Goal: Transaction & Acquisition: Subscribe to service/newsletter

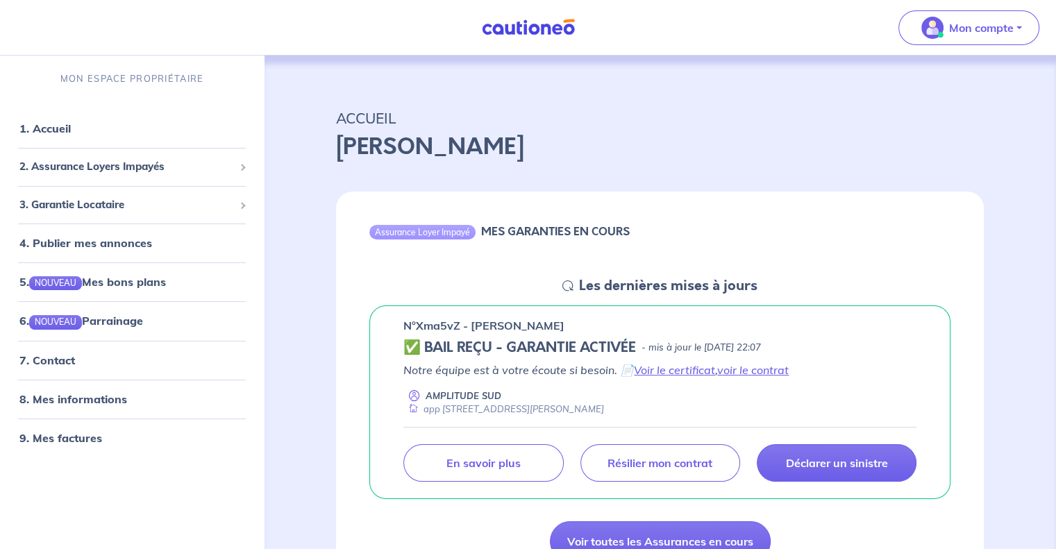
scroll to position [33, 0]
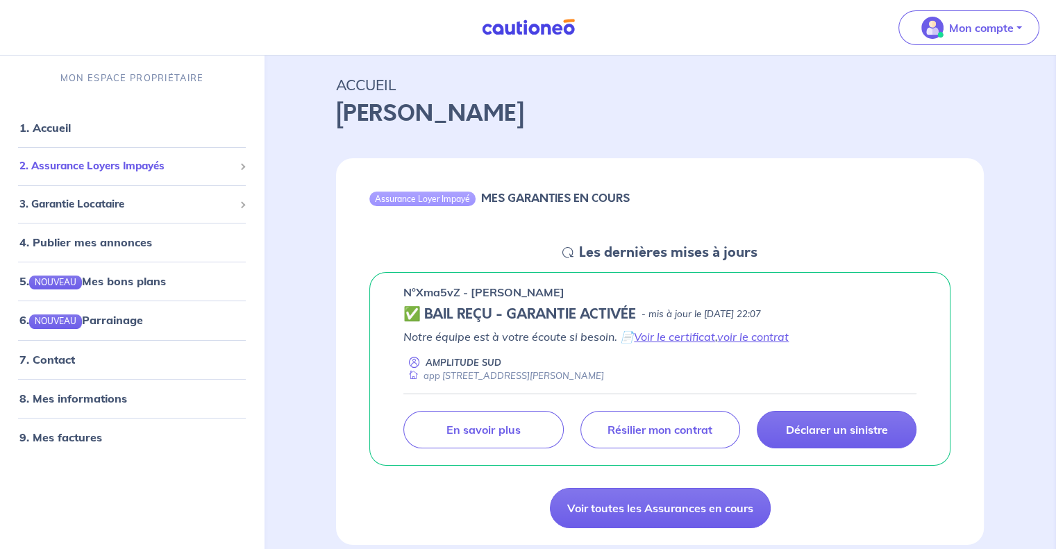
click at [112, 163] on span "2. Assurance Loyers Impayés" at bounding box center [126, 166] width 215 height 16
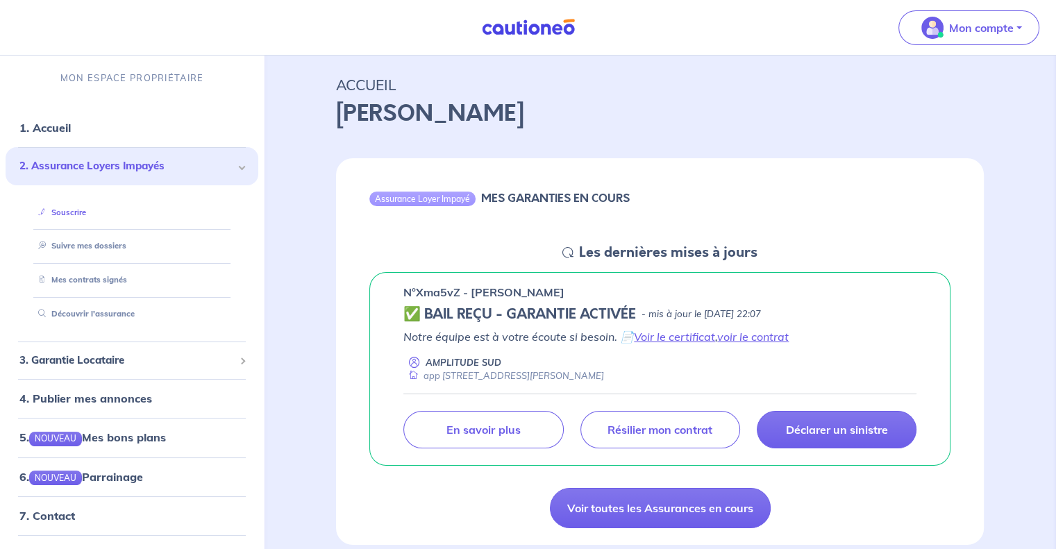
click at [73, 209] on link "Souscrire" at bounding box center [59, 213] width 53 height 10
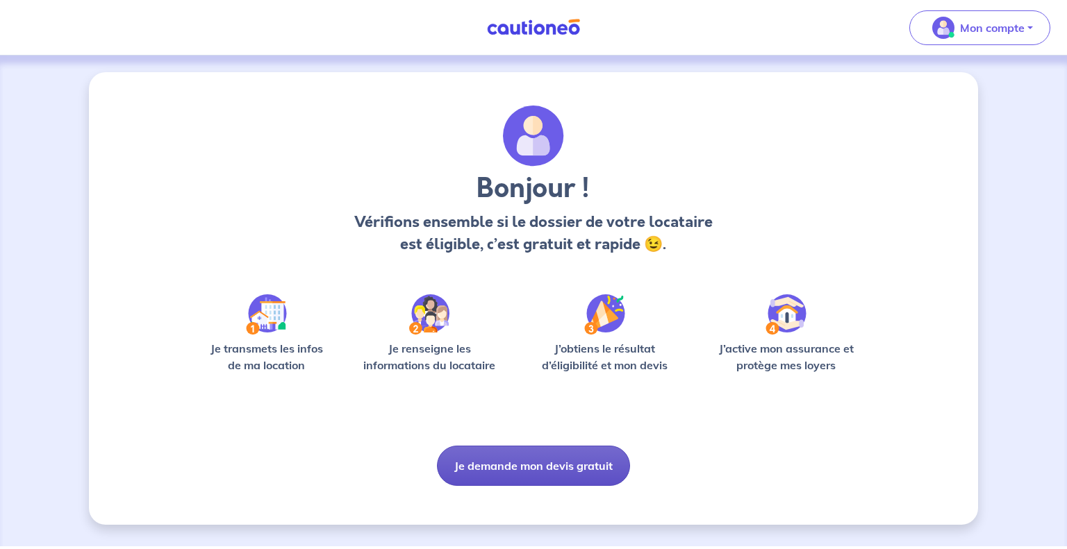
click at [553, 467] on button "Je demande mon devis gratuit" at bounding box center [533, 466] width 193 height 40
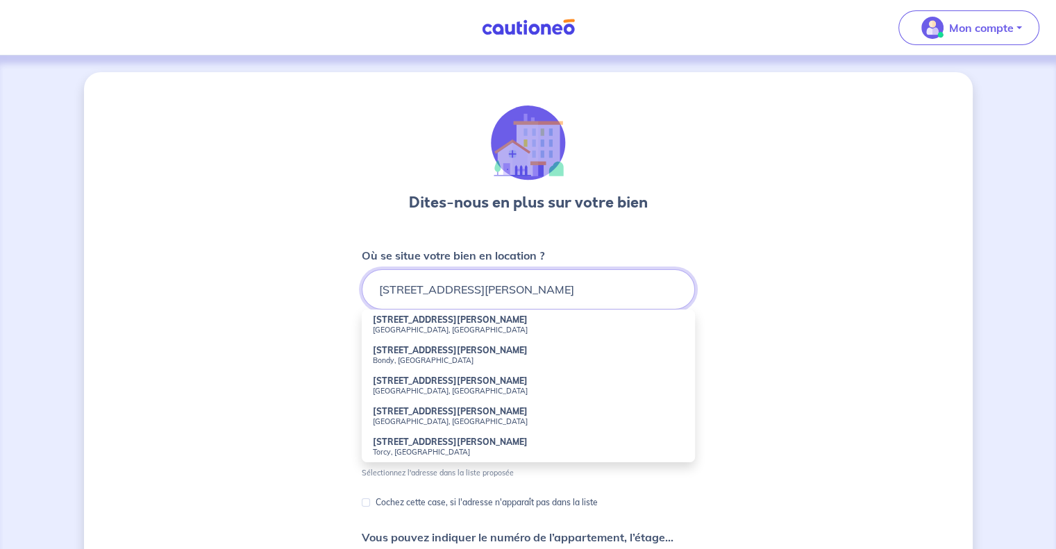
type input "[STREET_ADDRESS][PERSON_NAME]"
click at [748, 304] on div "Dites-nous en plus sur votre bien Où se situe votre bien en location ? [STREET_…" at bounding box center [528, 435] width 889 height 726
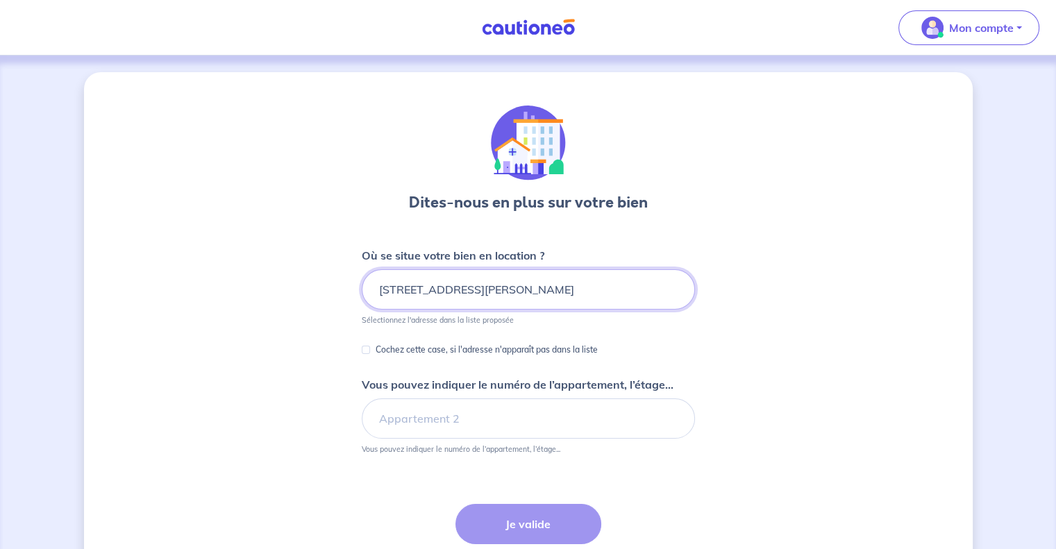
click at [528, 285] on input "[STREET_ADDRESS][PERSON_NAME]" at bounding box center [528, 289] width 333 height 40
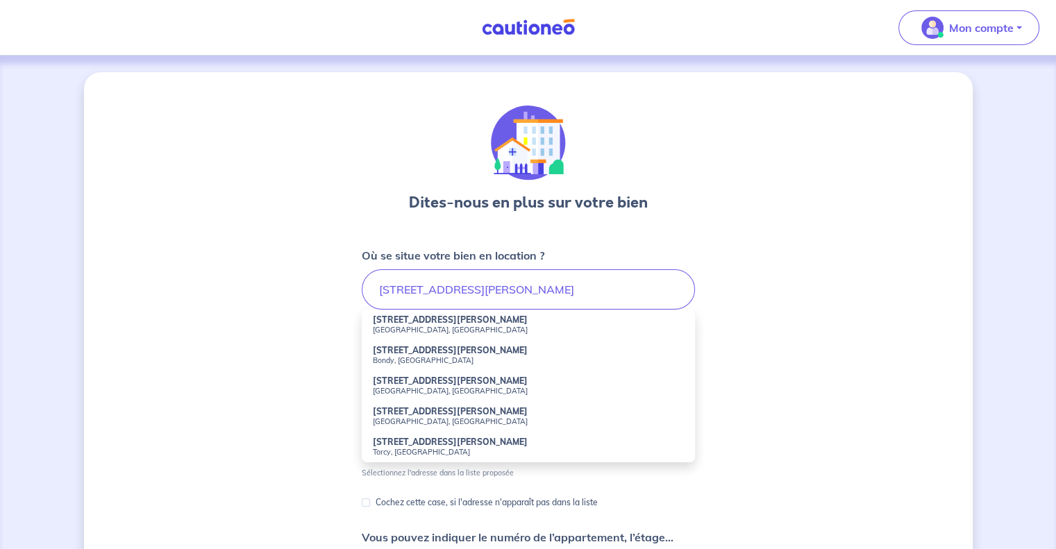
click at [753, 344] on div "Dites-nous en plus sur votre bien Où se situe votre bien en location ? [STREET_…" at bounding box center [528, 435] width 889 height 726
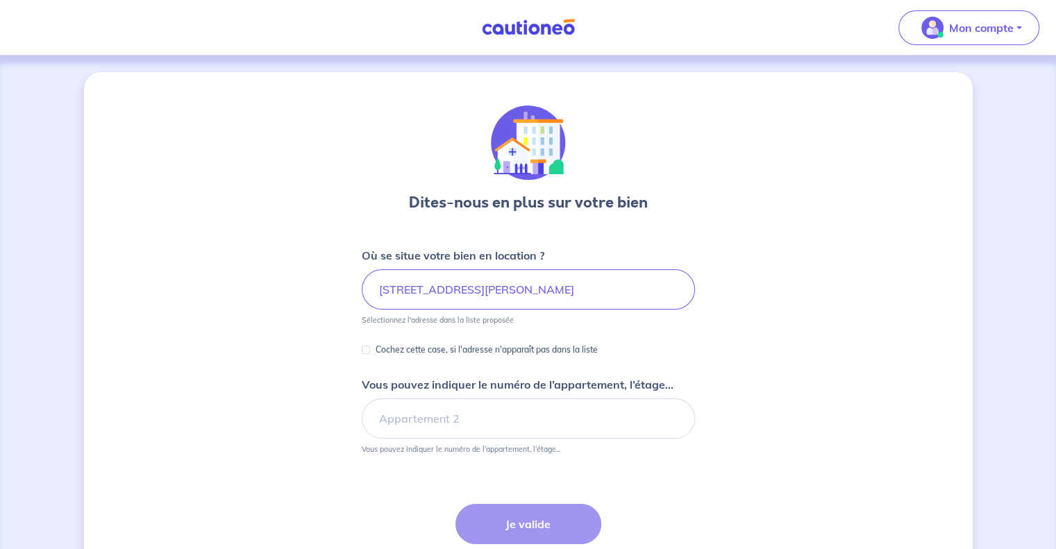
click at [368, 357] on div "Cochez cette case, si l'adresse n'apparaît pas dans la liste" at bounding box center [480, 350] width 236 height 17
click at [366, 347] on input "Cochez cette case, si l'adresse n'apparaît pas dans la liste" at bounding box center [366, 350] width 8 height 8
checkbox input "true"
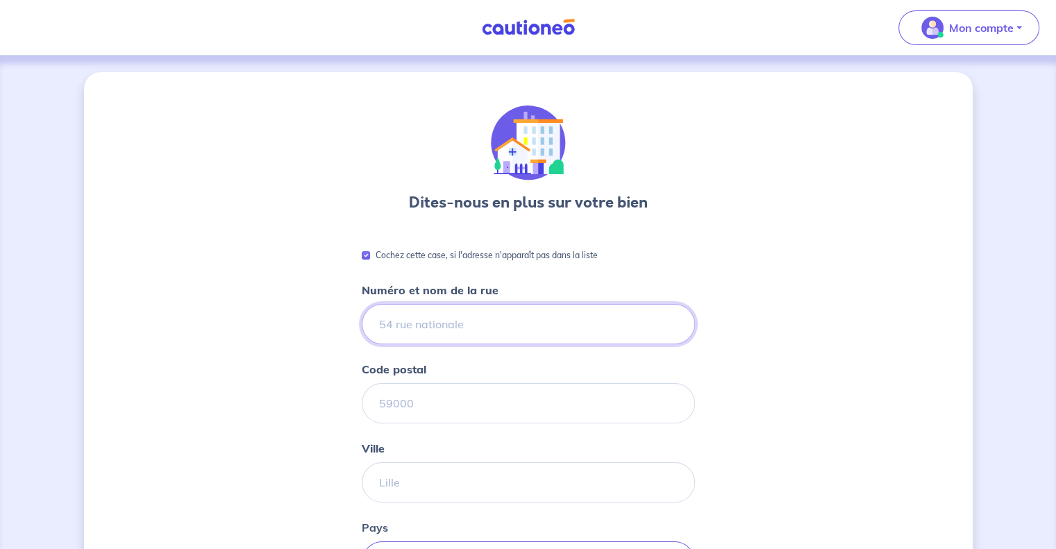
click at [453, 321] on input "Numéro et nom de la rue" at bounding box center [528, 324] width 333 height 40
type input "[STREET_ADDRESS][PERSON_NAME]"
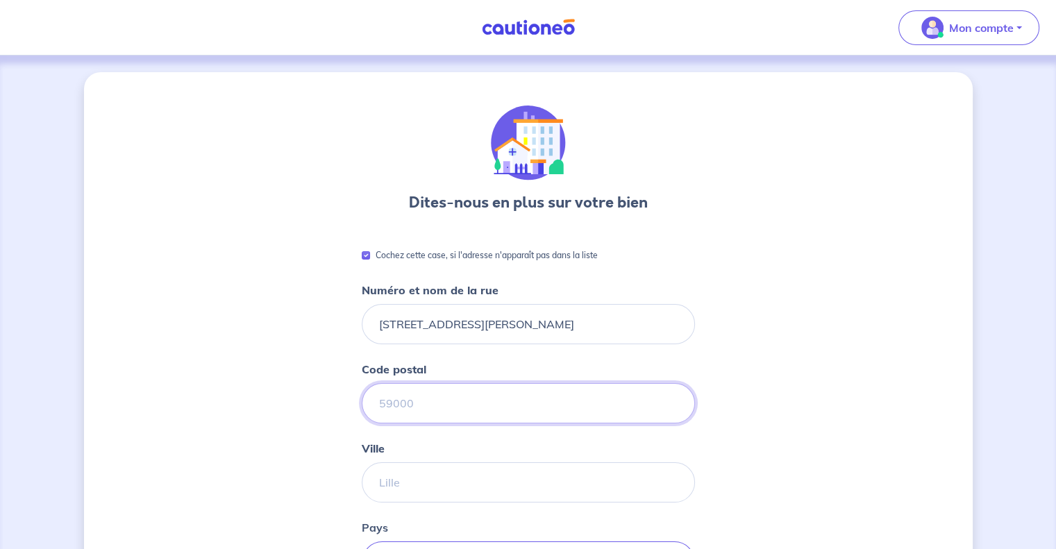
click at [476, 418] on input "Code postal" at bounding box center [528, 403] width 333 height 40
type input "04160"
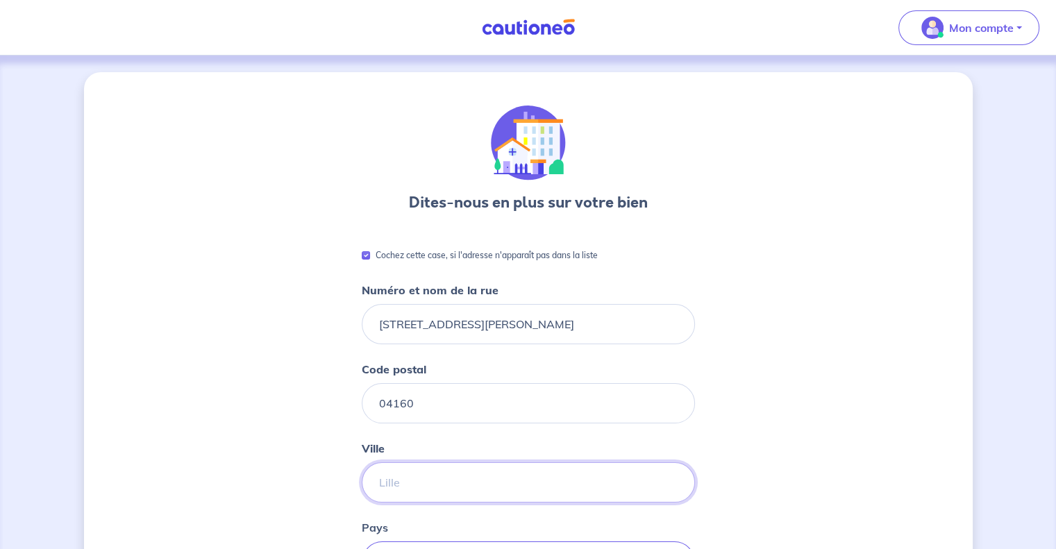
click at [459, 481] on input "Ville" at bounding box center [528, 482] width 333 height 40
type input "CHATEAU-ARNOUX"
click at [839, 385] on div "Dites-nous en plus sur votre bien Cochez cette case, si l'adresse n'apparaît pa…" at bounding box center [528, 550] width 889 height 956
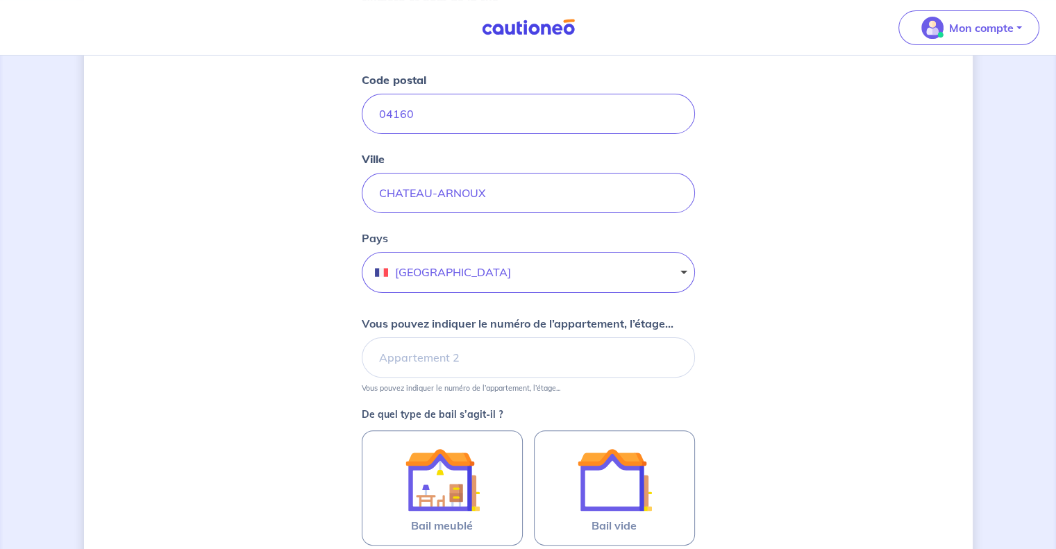
scroll to position [291, 0]
click at [414, 363] on input "Vous pouvez indiquer le numéro de l’appartement, l’étage..." at bounding box center [528, 356] width 333 height 40
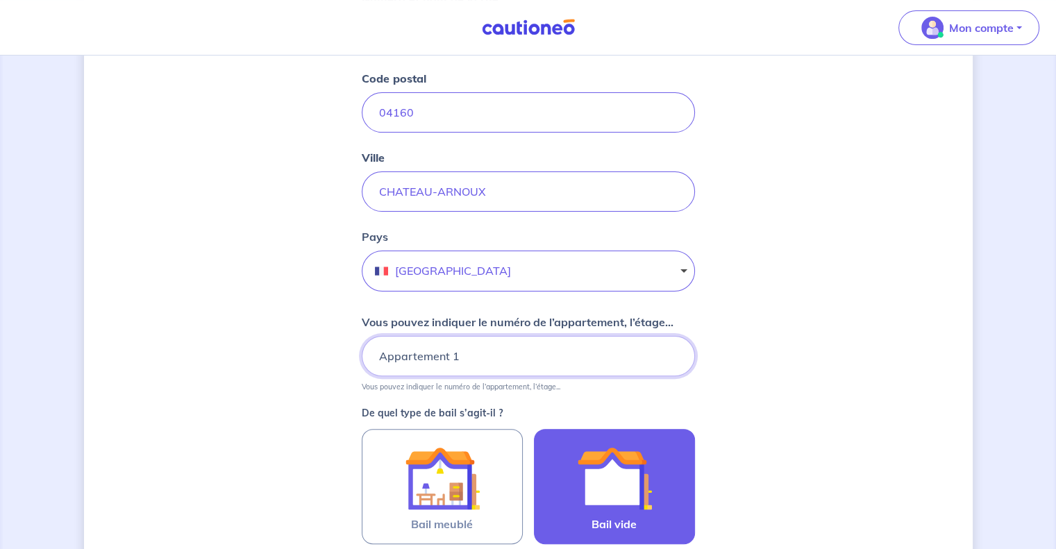
type input "Appartement 1"
click at [651, 483] on img at bounding box center [614, 478] width 75 height 75
click at [0, 0] on input "Bail vide" at bounding box center [0, 0] width 0 height 0
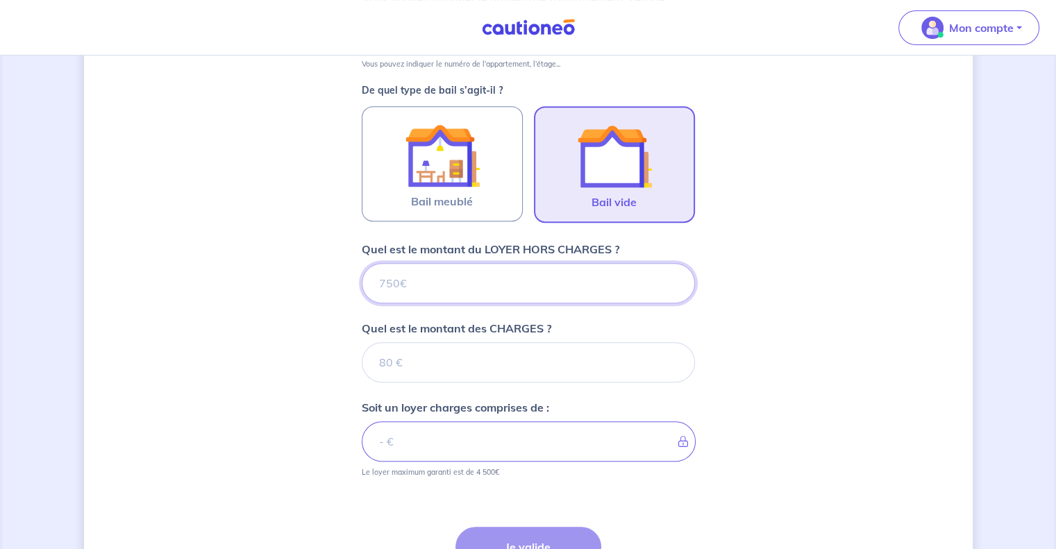
scroll to position [620, 0]
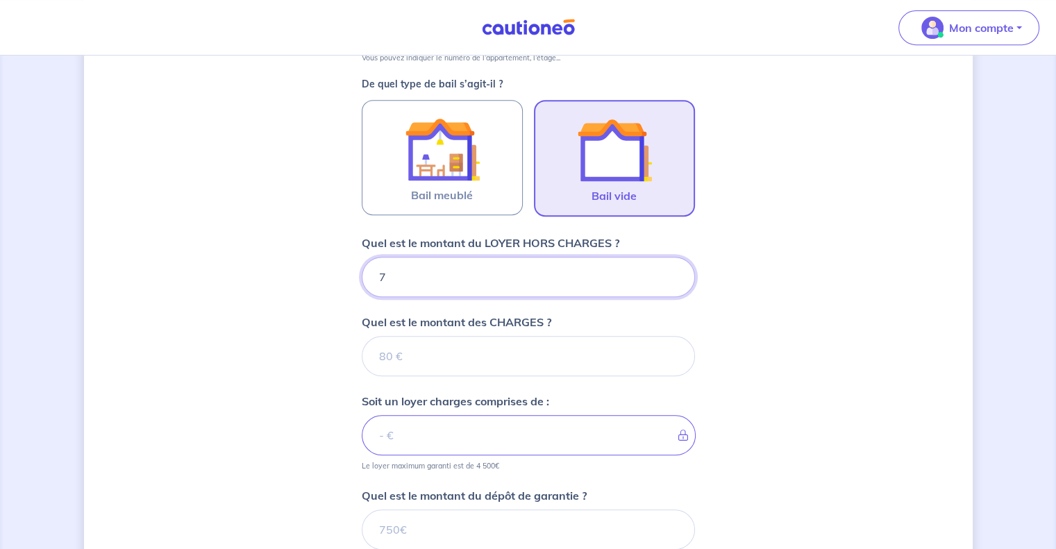
type input "79"
type input "795"
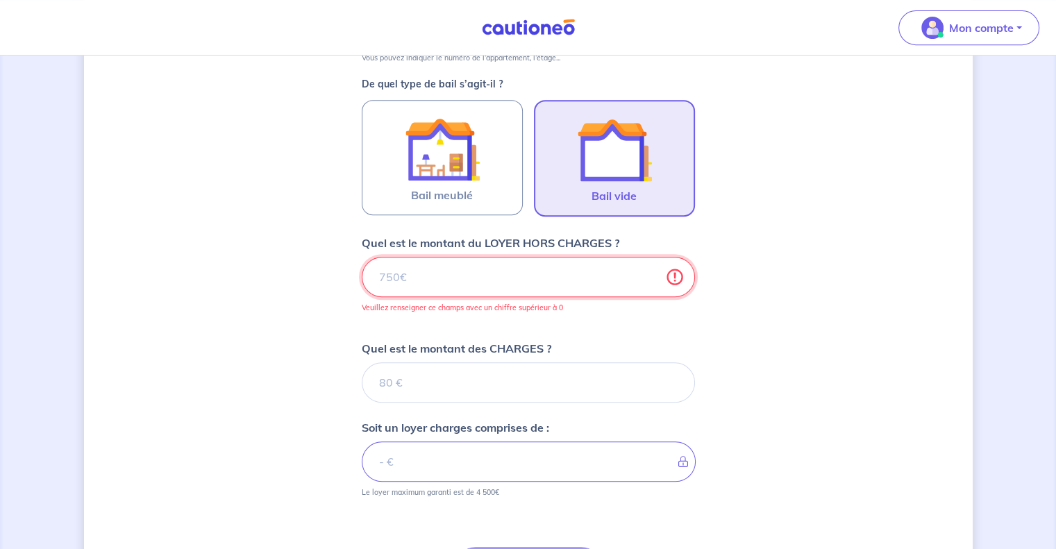
type input "795.3"
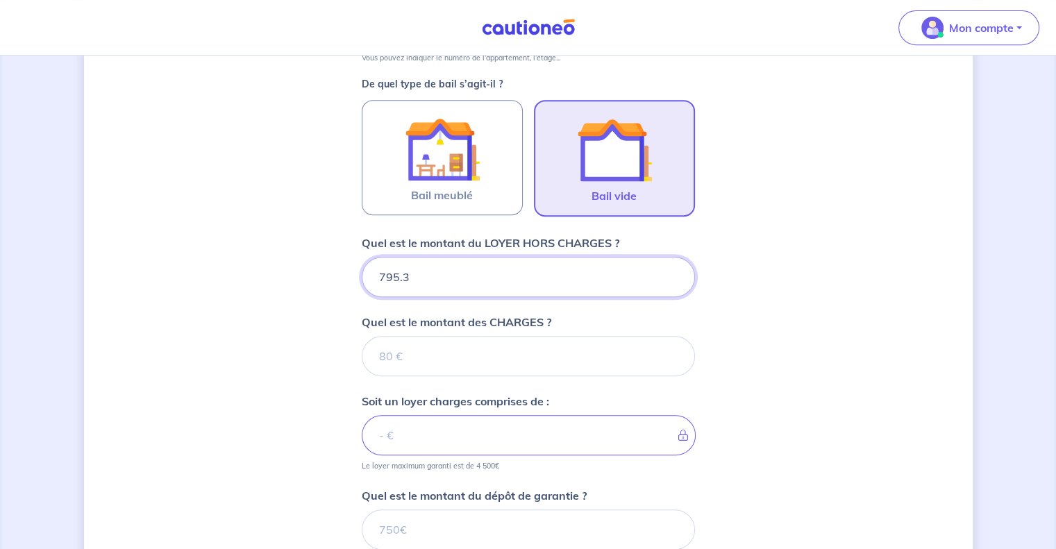
type input "795.35"
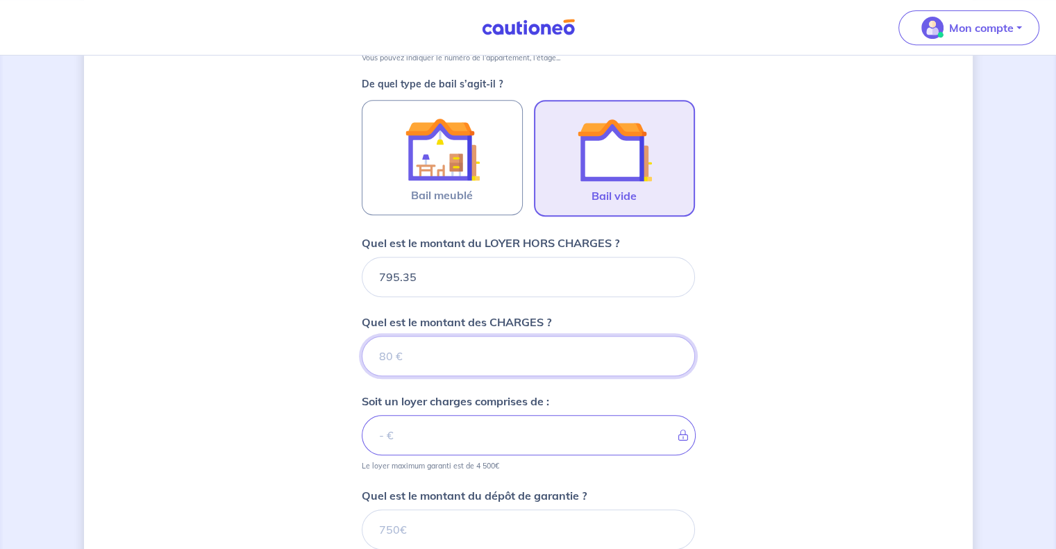
click at [495, 349] on input "Quel est le montant des CHARGES ?" at bounding box center [528, 356] width 333 height 40
type input "41"
type input "836.35"
type input "41"
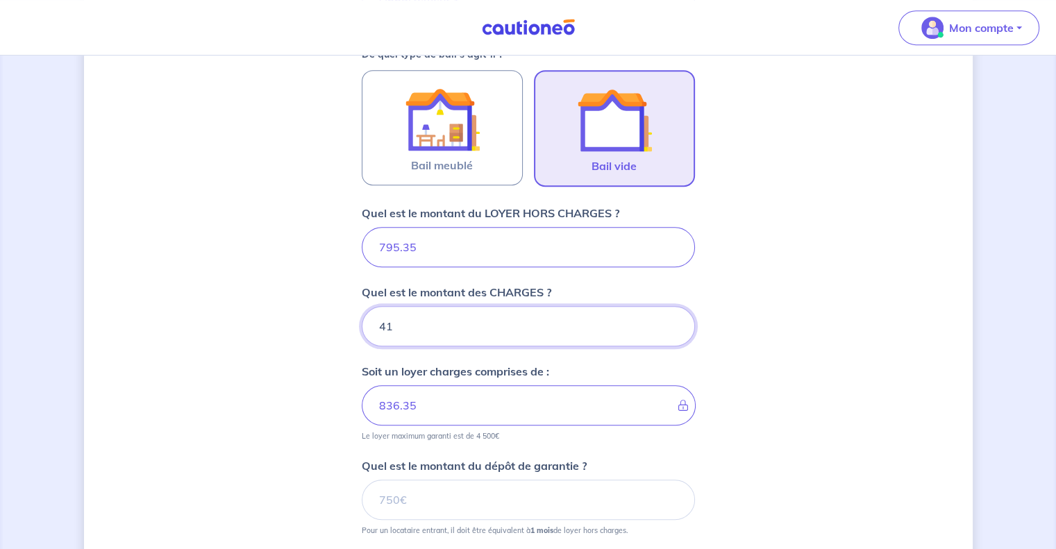
scroll to position [651, 0]
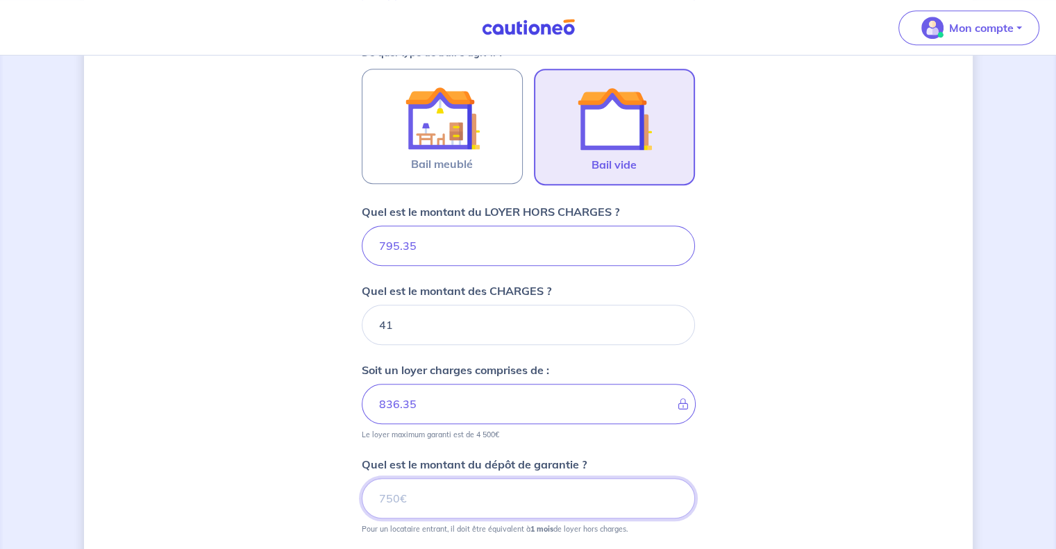
click at [482, 501] on input "Quel est le montant du dépôt de garantie ?" at bounding box center [528, 498] width 333 height 40
type input "750"
click at [892, 446] on div "Dites-nous en plus sur votre bien Cochez cette case, si l'adresse n'apparaît pa…" at bounding box center [528, 127] width 889 height 1412
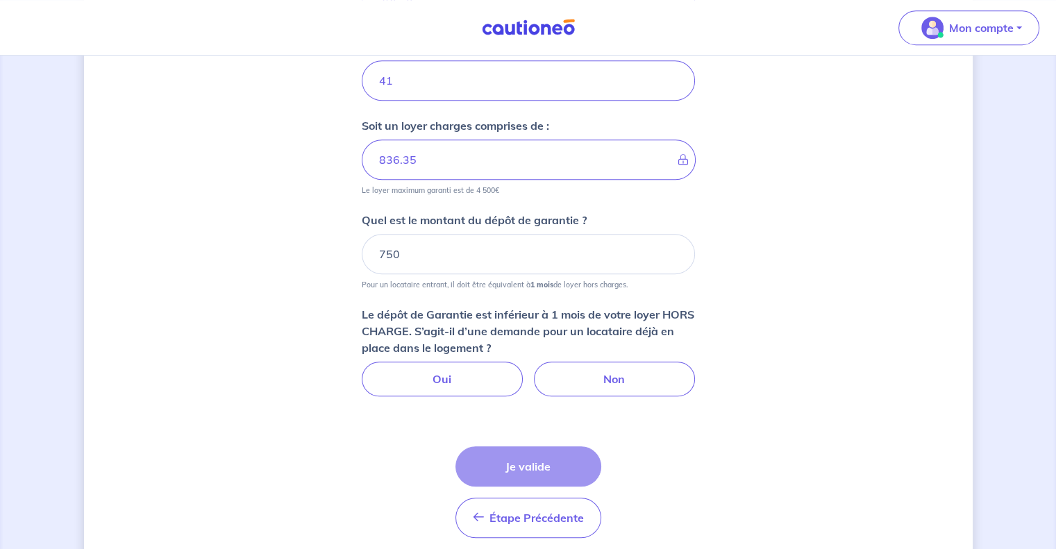
scroll to position [904, 0]
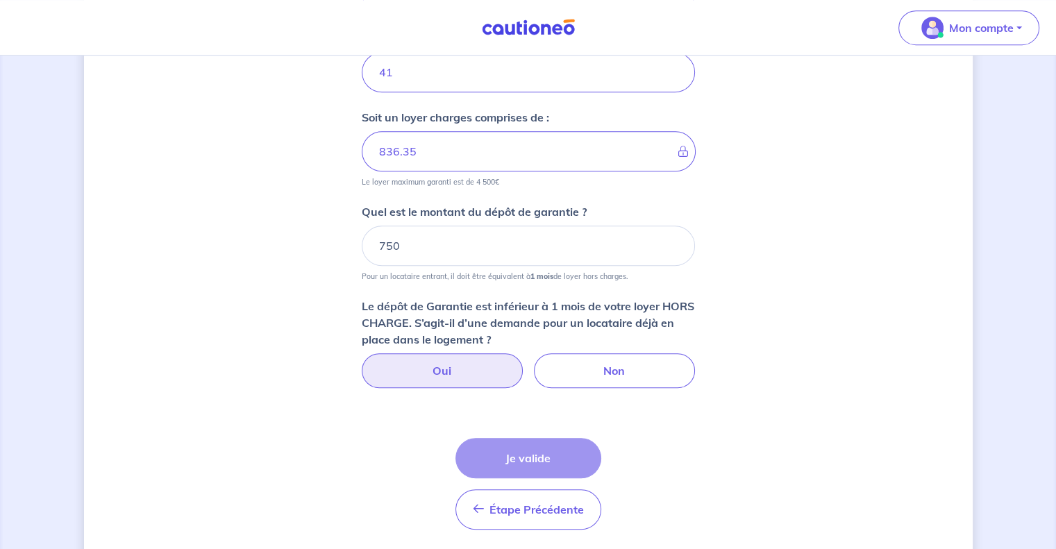
click at [478, 368] on label "Oui" at bounding box center [442, 370] width 161 height 35
click at [524, 362] on input "Oui" at bounding box center [528, 357] width 9 height 9
radio input "true"
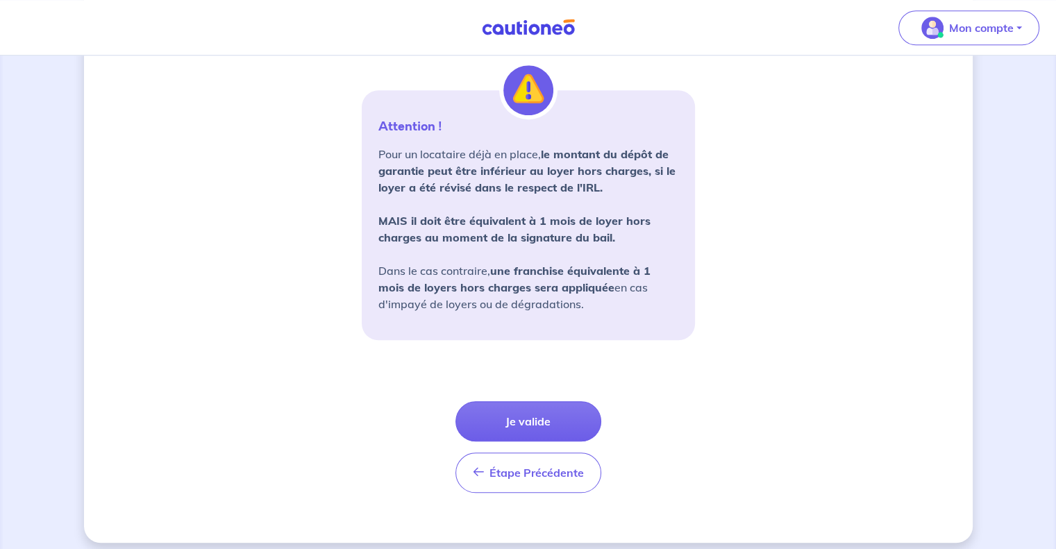
scroll to position [1258, 0]
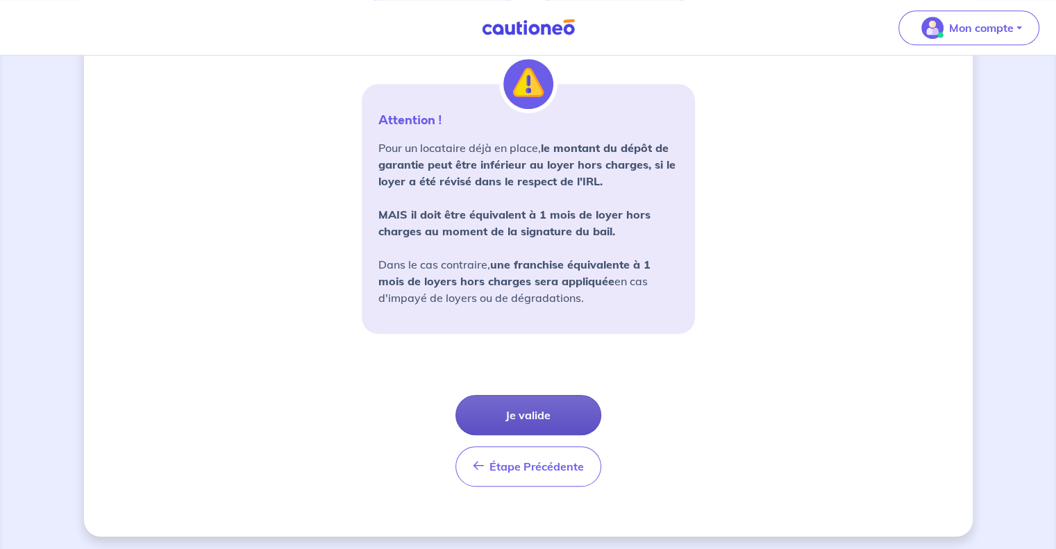
click at [547, 415] on button "Je valide" at bounding box center [529, 415] width 146 height 40
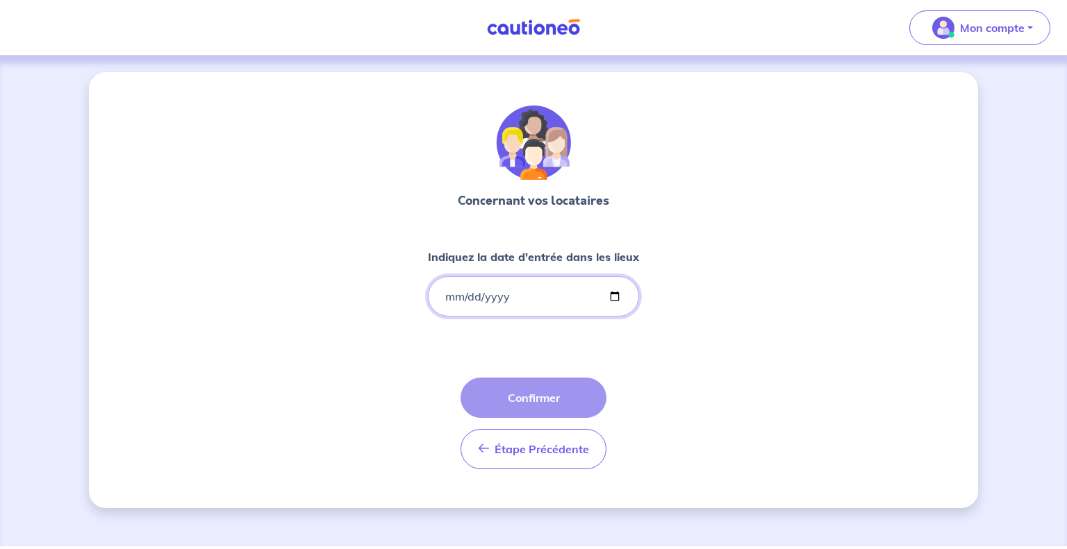
click at [453, 299] on input "Indiquez la date d'entrée dans les lieux" at bounding box center [533, 296] width 211 height 40
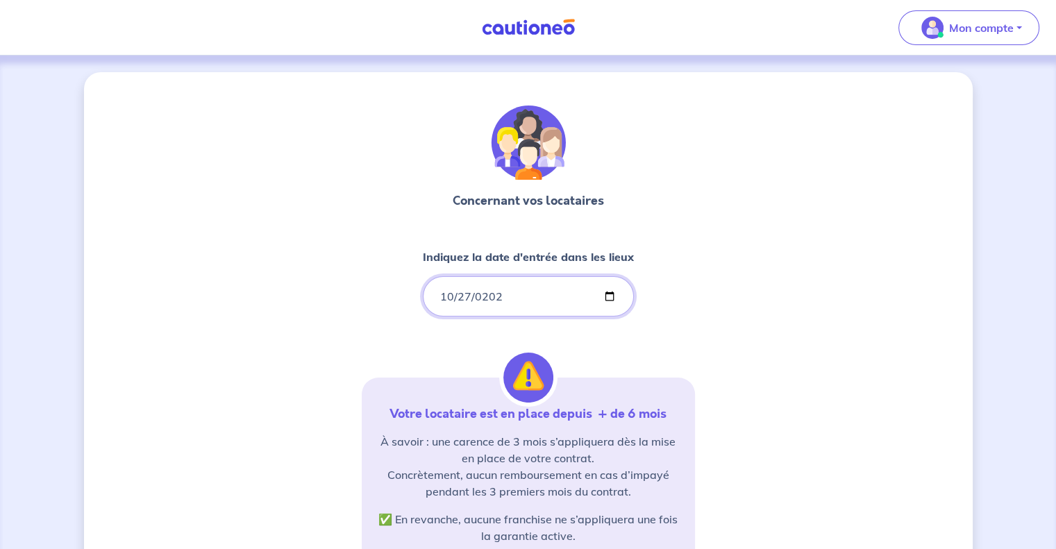
type input "[DATE]"
click at [698, 299] on div "Concernant vos locataires Indiquez la date d'entrée dans les lieux [DATE] Votre…" at bounding box center [528, 423] width 889 height 703
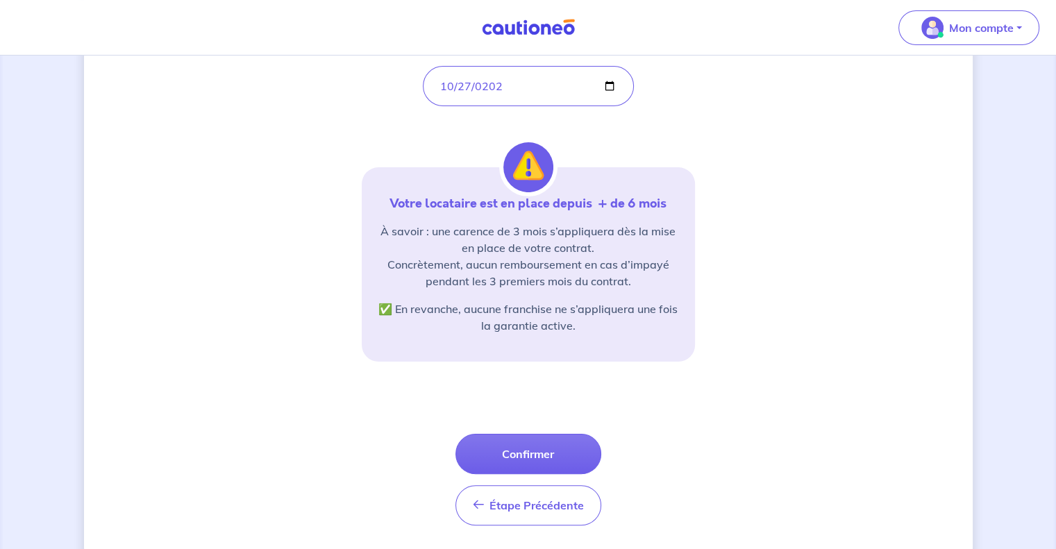
scroll to position [242, 0]
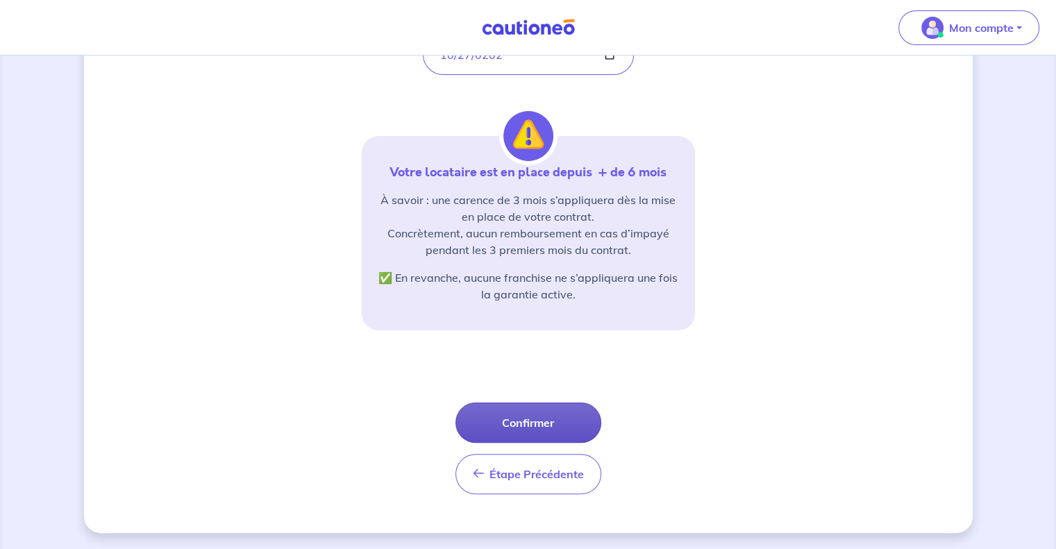
click at [510, 424] on button "Confirmer" at bounding box center [529, 423] width 146 height 40
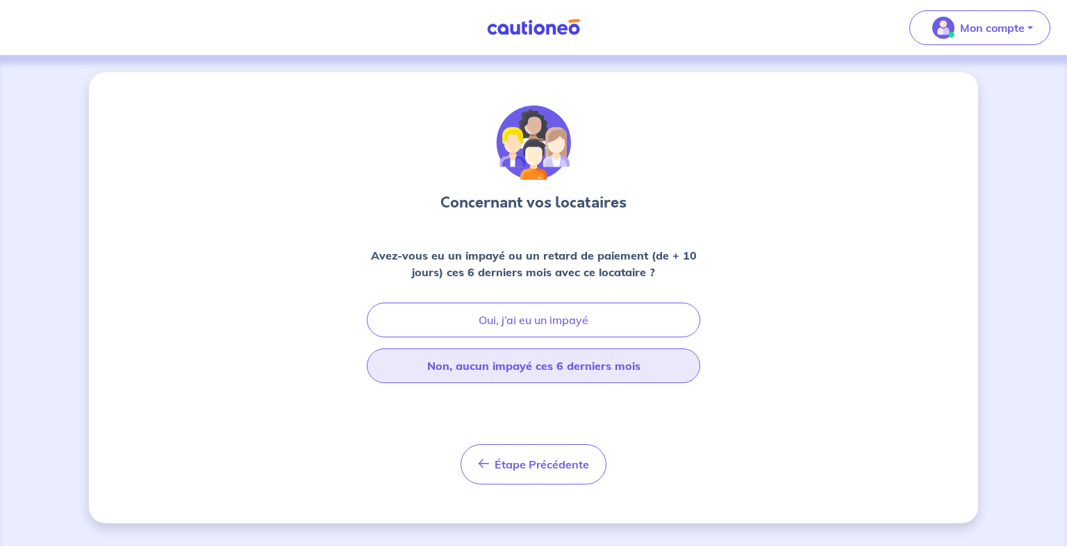
click at [583, 364] on button "Non, aucun impayé ces 6 derniers mois" at bounding box center [533, 366] width 333 height 35
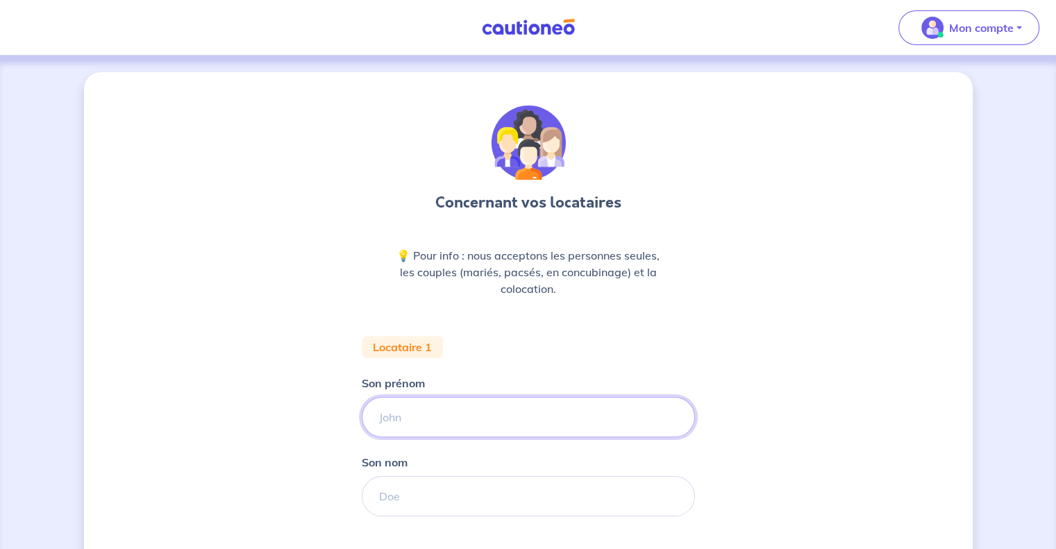
click at [505, 424] on input "Son prénom" at bounding box center [528, 417] width 333 height 40
type input "[PERSON_NAME]"
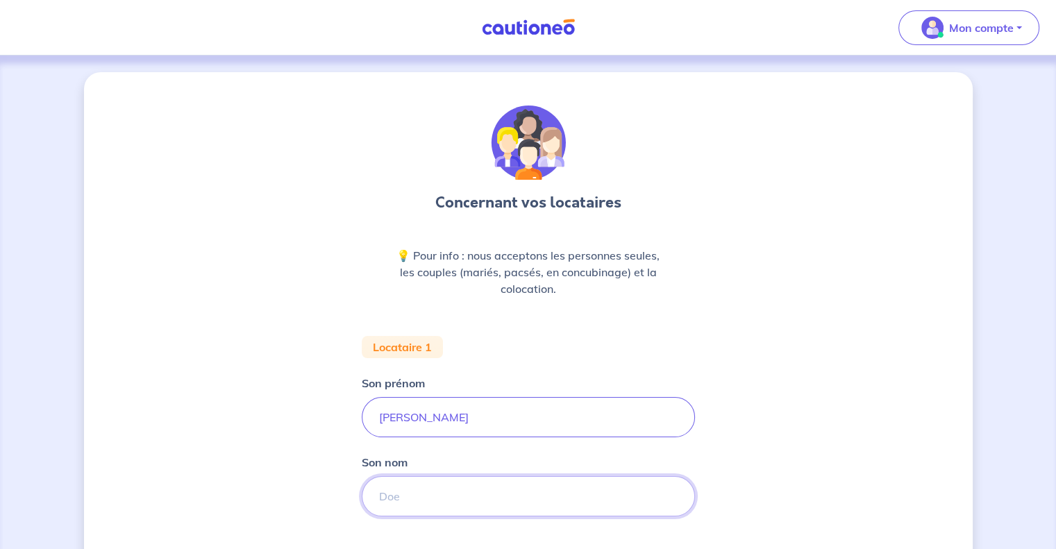
click at [433, 499] on input "Son nom" at bounding box center [528, 496] width 333 height 40
type input "GUIDICI"
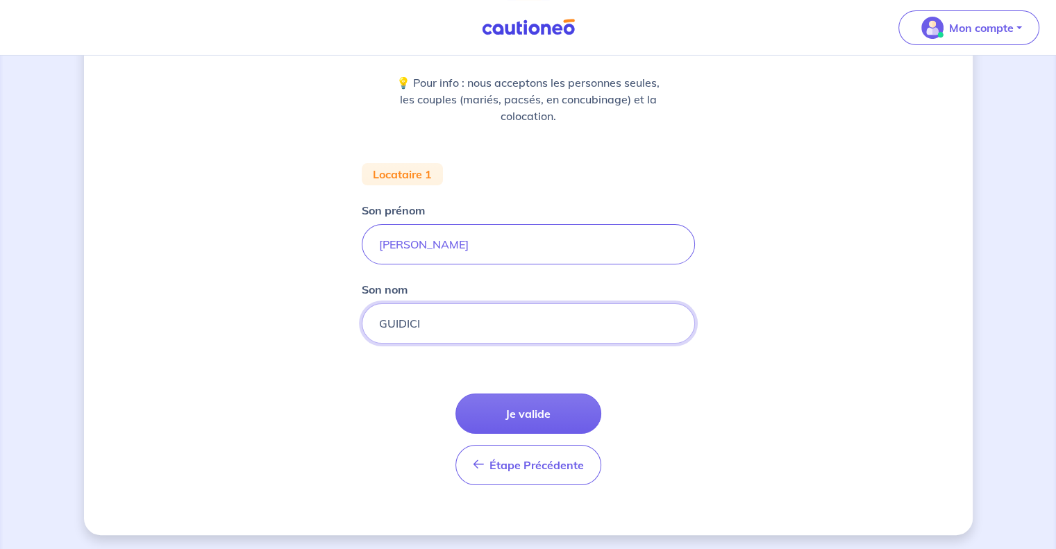
scroll to position [174, 0]
click at [537, 410] on button "Je valide" at bounding box center [529, 412] width 146 height 40
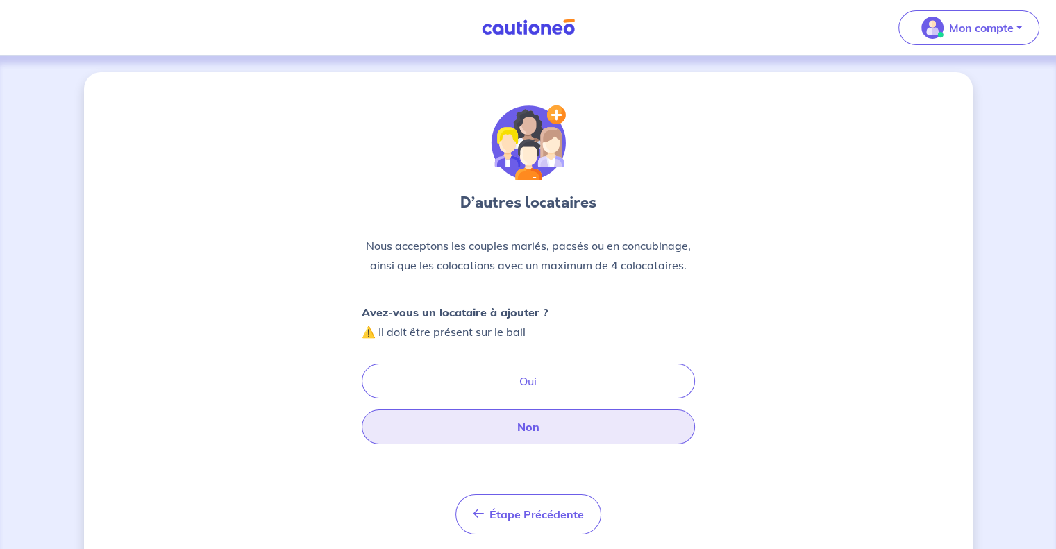
click at [540, 428] on button "Non" at bounding box center [528, 427] width 333 height 35
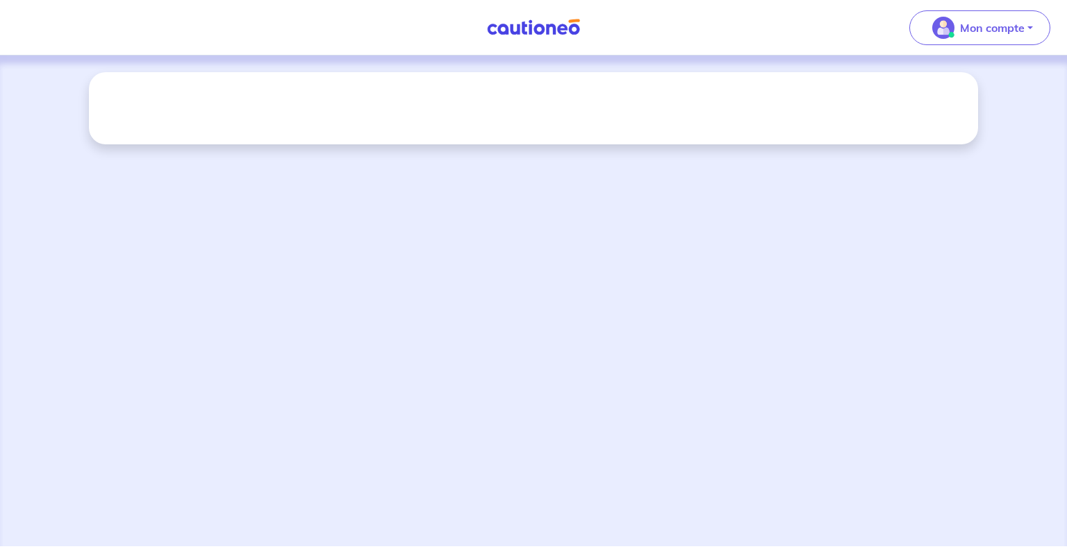
drag, startPoint x: 1066, startPoint y: 125, endPoint x: 1066, endPoint y: 202, distance: 77.1
click at [1066, 202] on div at bounding box center [533, 301] width 1067 height 491
click at [208, 102] on div at bounding box center [533, 108] width 889 height 72
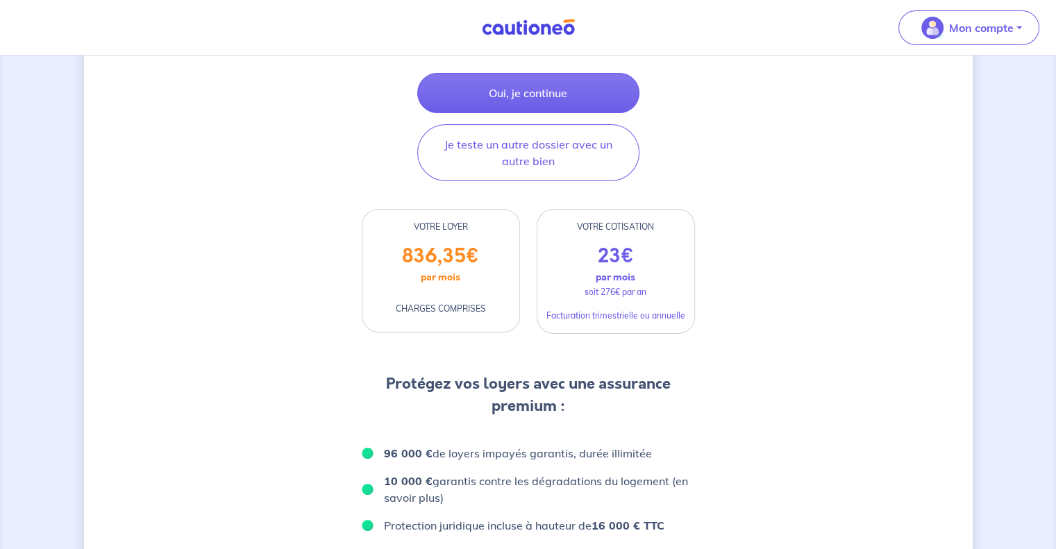
scroll to position [149, 0]
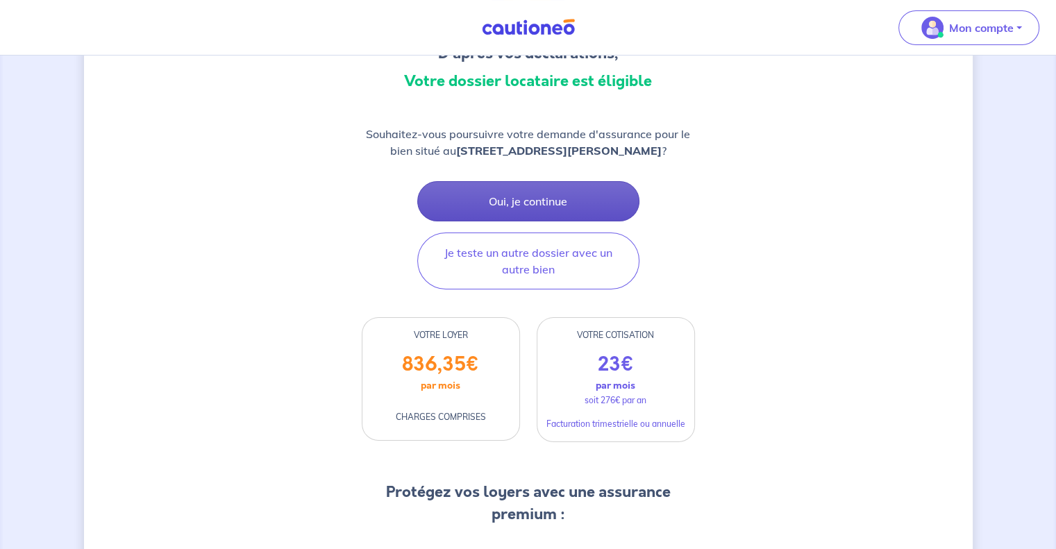
click at [530, 221] on button "Oui, je continue" at bounding box center [528, 201] width 222 height 40
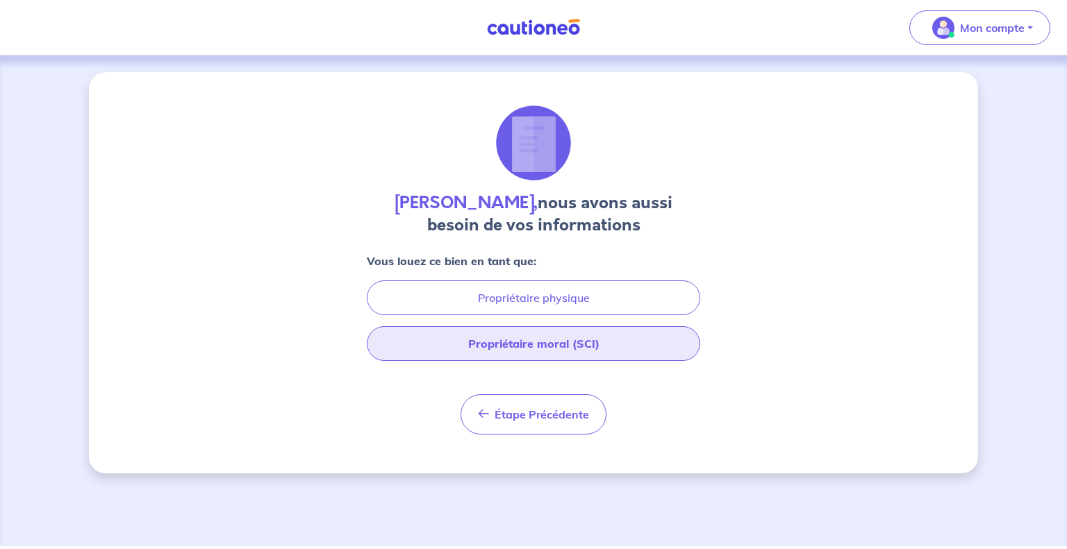
click at [571, 342] on button "Propriétaire moral (SCI)" at bounding box center [533, 343] width 333 height 35
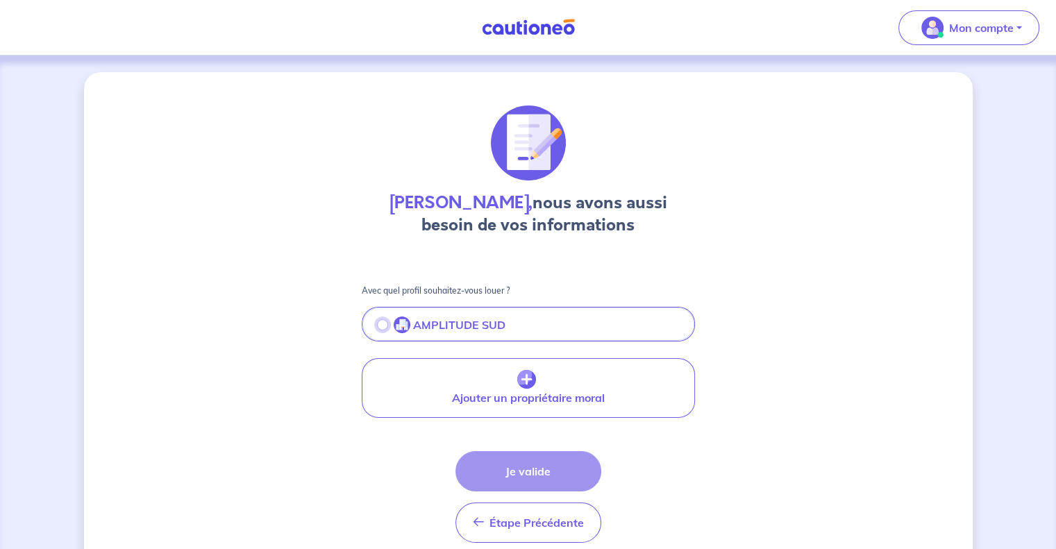
click at [379, 321] on input "radio" at bounding box center [382, 324] width 11 height 11
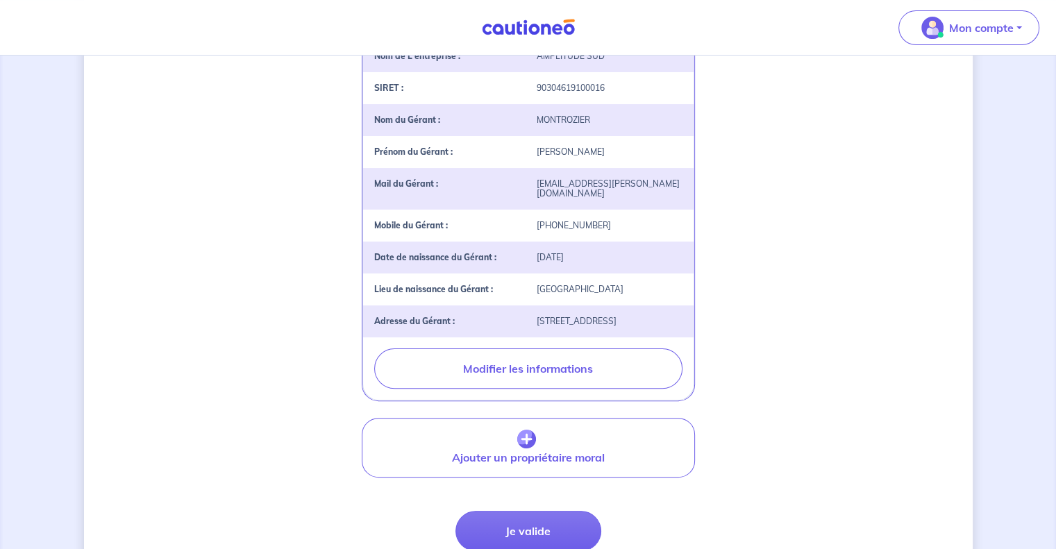
scroll to position [299, 0]
click at [552, 530] on button "Je valide" at bounding box center [529, 532] width 146 height 40
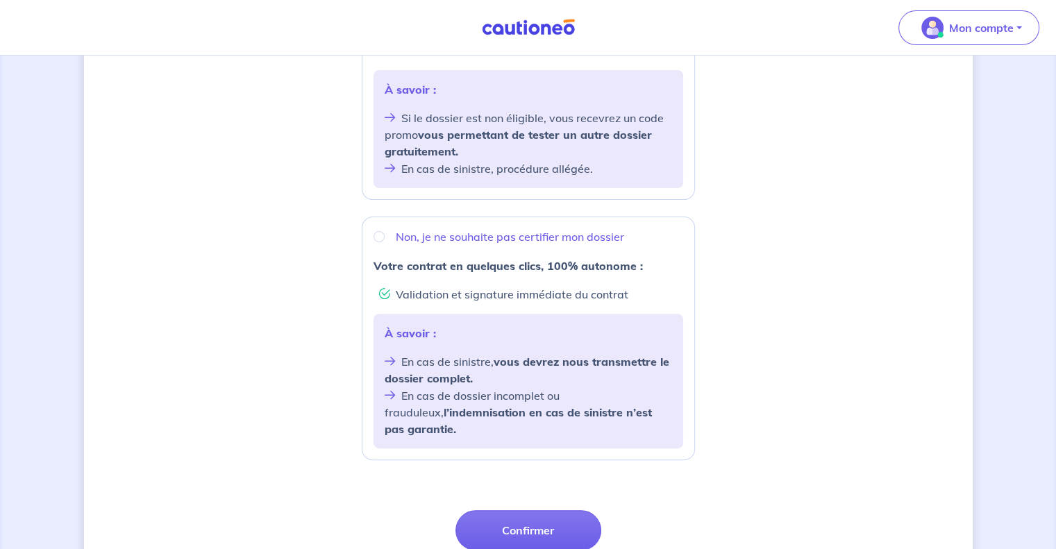
scroll to position [393, 0]
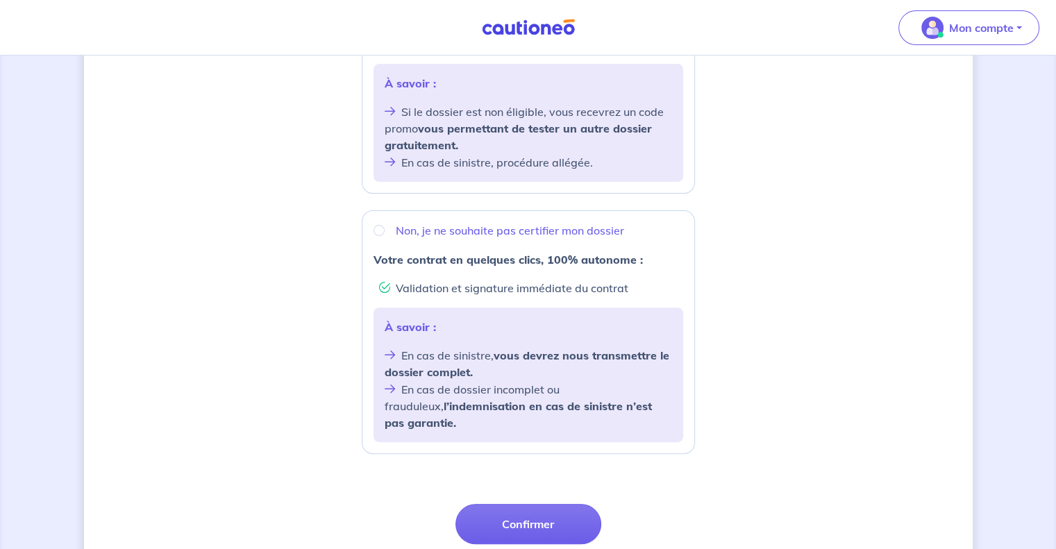
click at [411, 235] on p "Non, je ne souhaite pas certifier mon dossier" at bounding box center [510, 230] width 228 height 17
click at [385, 235] on input "Non, je ne souhaite pas certifier mon dossier" at bounding box center [379, 230] width 11 height 11
radio input "true"
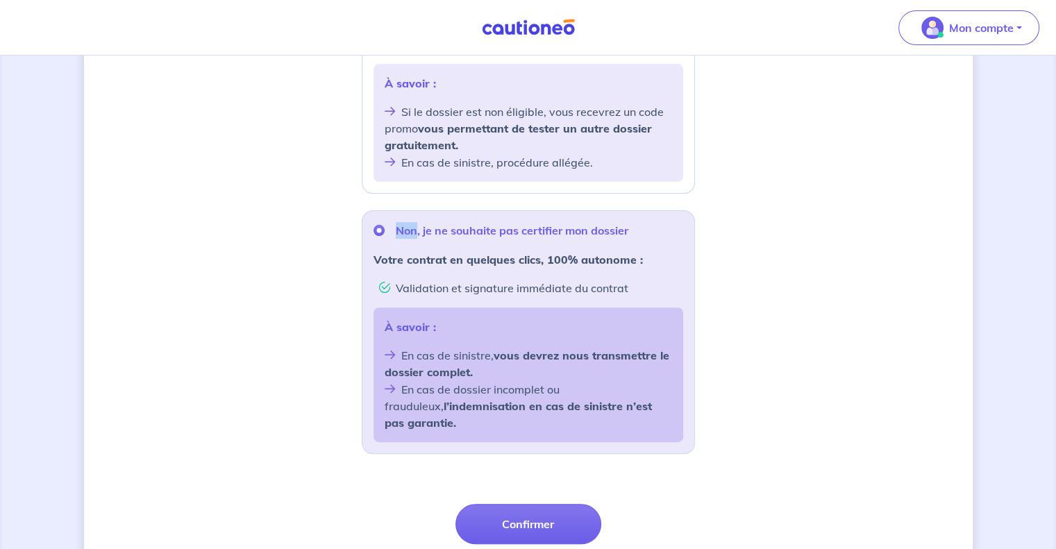
click at [411, 235] on p "Non, je ne souhaite pas certifier mon dossier" at bounding box center [512, 230] width 233 height 17
click at [385, 235] on input "Non, je ne souhaite pas certifier mon dossier" at bounding box center [379, 230] width 11 height 11
click at [535, 515] on button "Confirmer" at bounding box center [529, 524] width 146 height 40
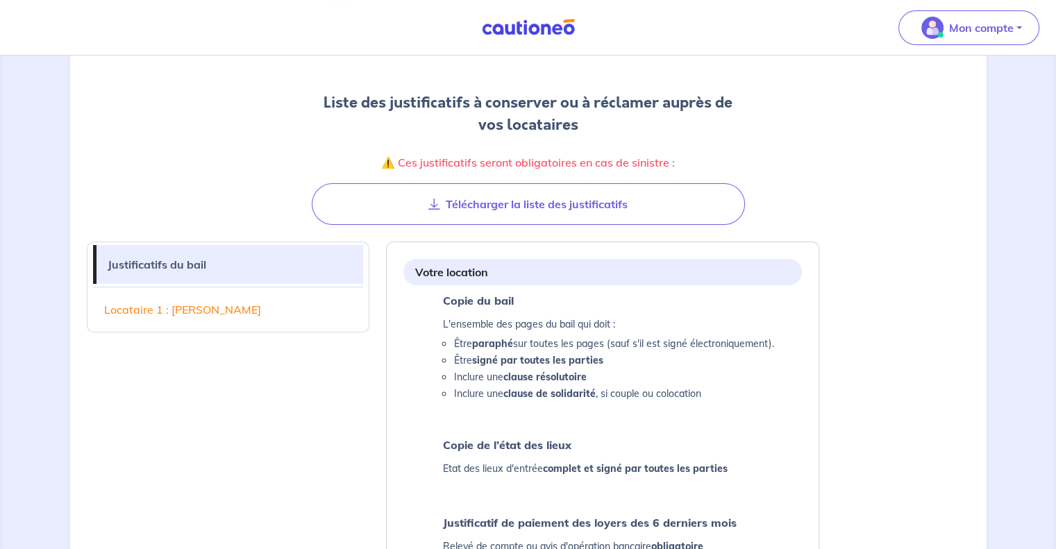
scroll to position [139, 0]
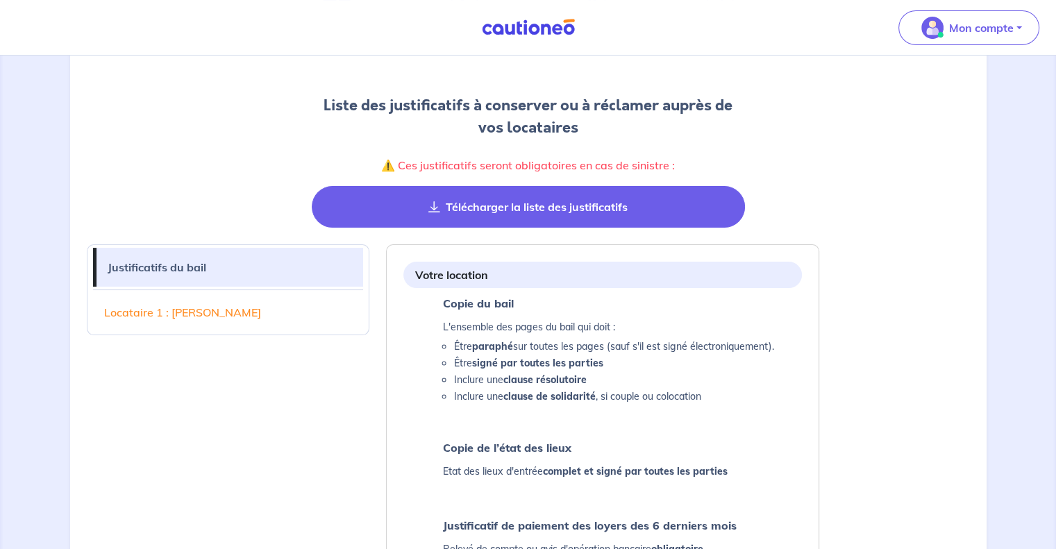
click at [567, 208] on button "Télécharger la liste des justificatifs" at bounding box center [528, 207] width 433 height 42
click at [546, 212] on button "Télécharger la liste des justificatifs" at bounding box center [528, 207] width 433 height 42
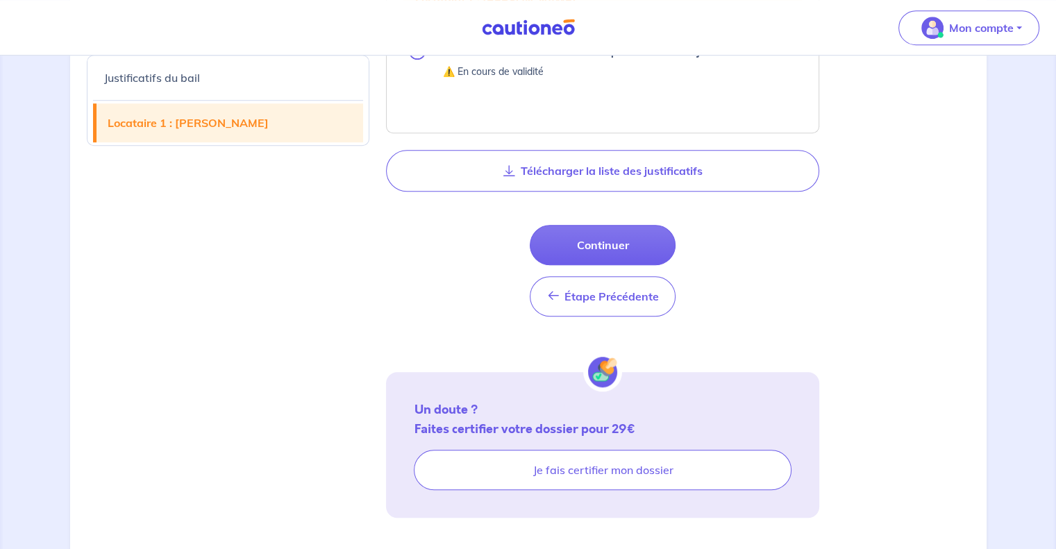
scroll to position [1003, 0]
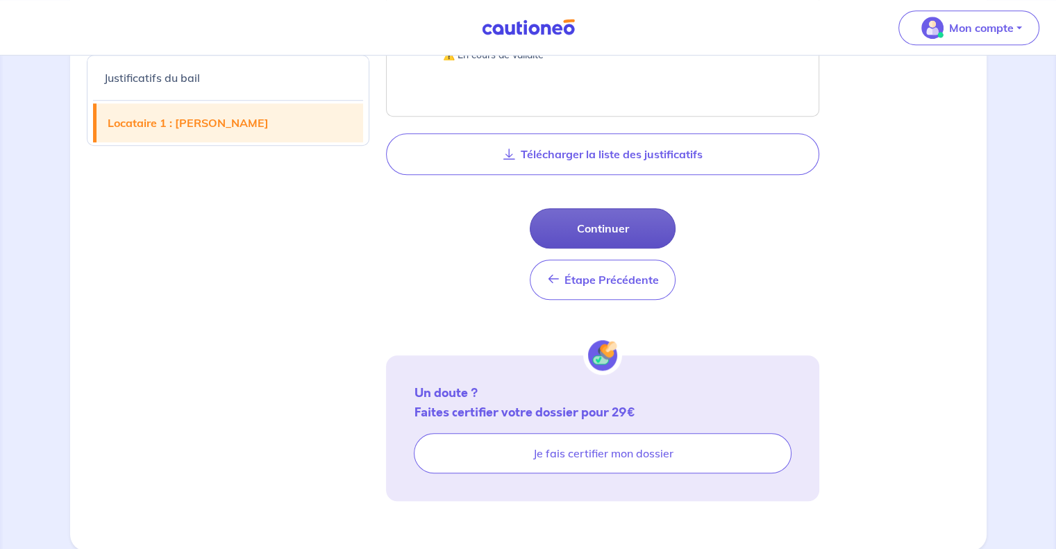
click at [587, 228] on button "Continuer" at bounding box center [603, 228] width 146 height 40
select select "FR"
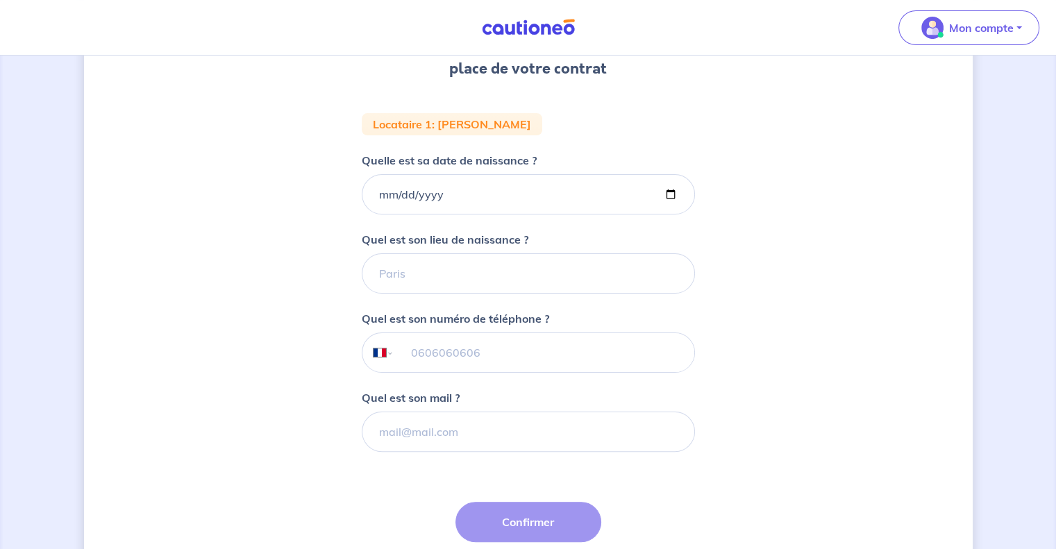
scroll to position [222, 0]
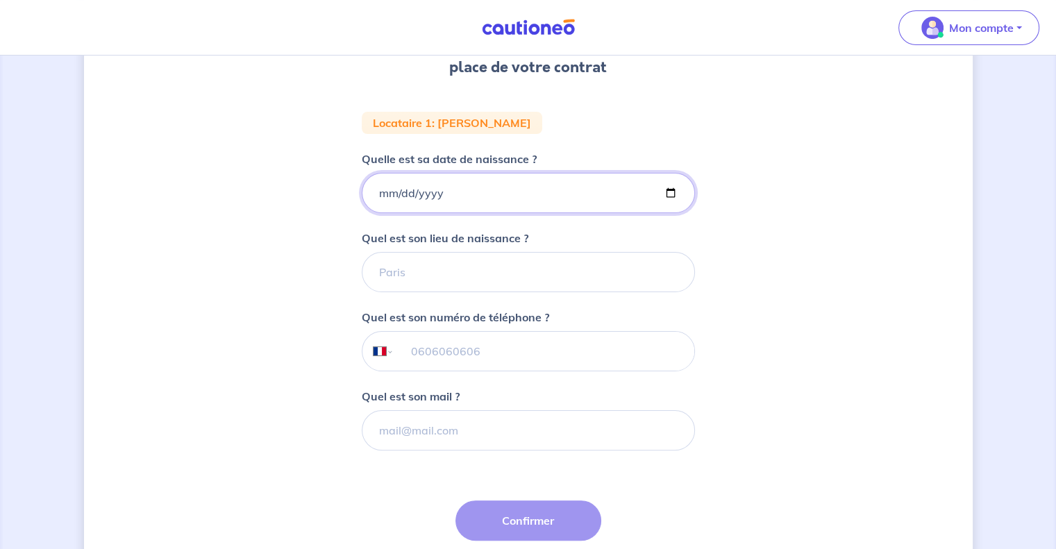
click at [420, 194] on input "Quelle est sa date de naissance ?" at bounding box center [528, 193] width 333 height 40
click at [378, 194] on input "Quelle est sa date de naissance ?" at bounding box center [528, 193] width 333 height 40
type input "1979-10-23"
click at [423, 268] on input "Quel est son lieu de naissance ?" at bounding box center [528, 272] width 333 height 40
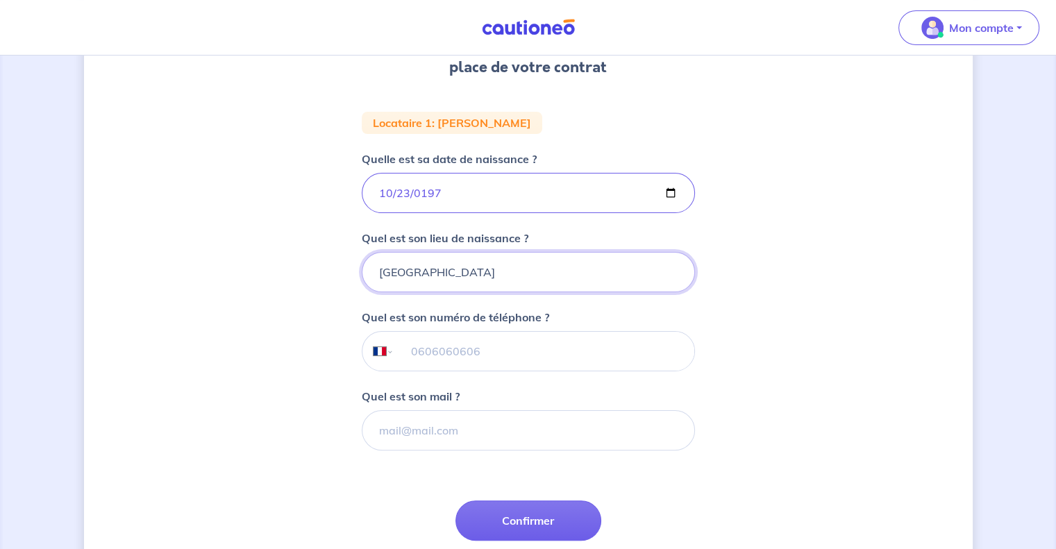
type input "MARSEILLE"
click at [492, 360] on input "tel" at bounding box center [544, 351] width 300 height 39
click at [453, 424] on input "Quel est son mail ?" at bounding box center [528, 430] width 333 height 40
paste input "christelle.guidici@sfr.fr"
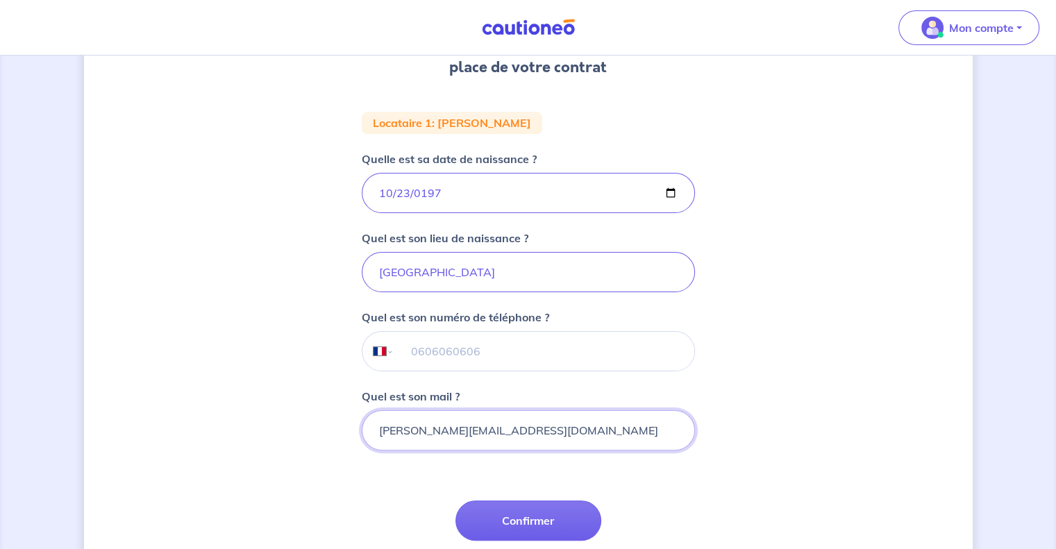
type input "christelle.guidici@sfr.fr"
click at [481, 353] on input "tel" at bounding box center [544, 351] width 300 height 39
paste input "07 87 07 57 97"
type input "07 87 07 57 97"
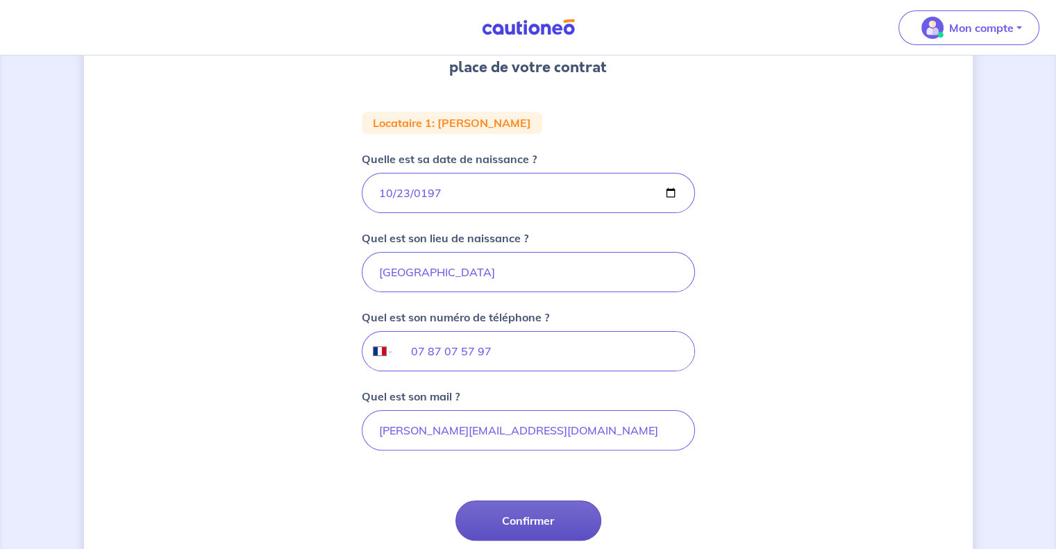
click at [517, 516] on button "Confirmer" at bounding box center [529, 521] width 146 height 40
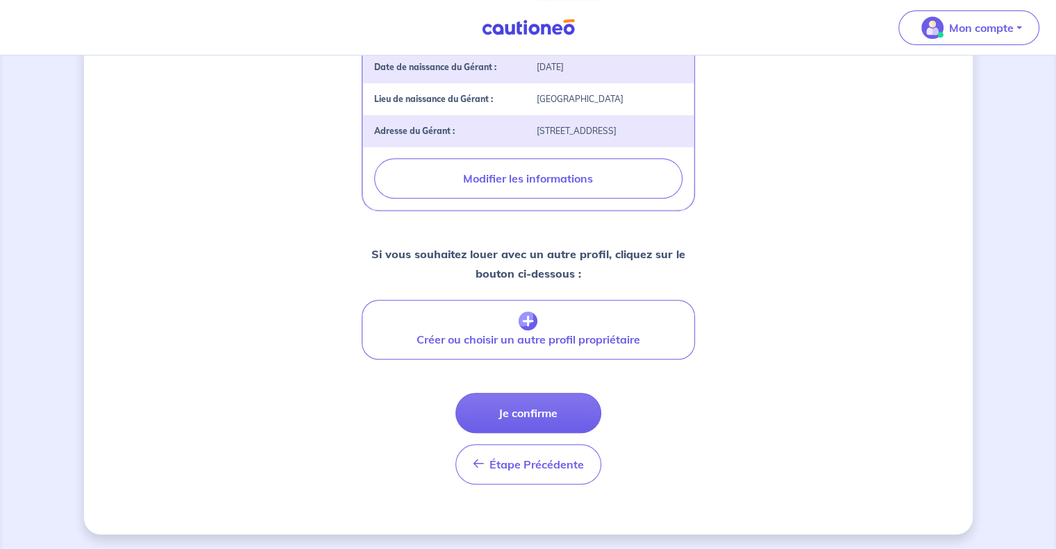
scroll to position [553, 0]
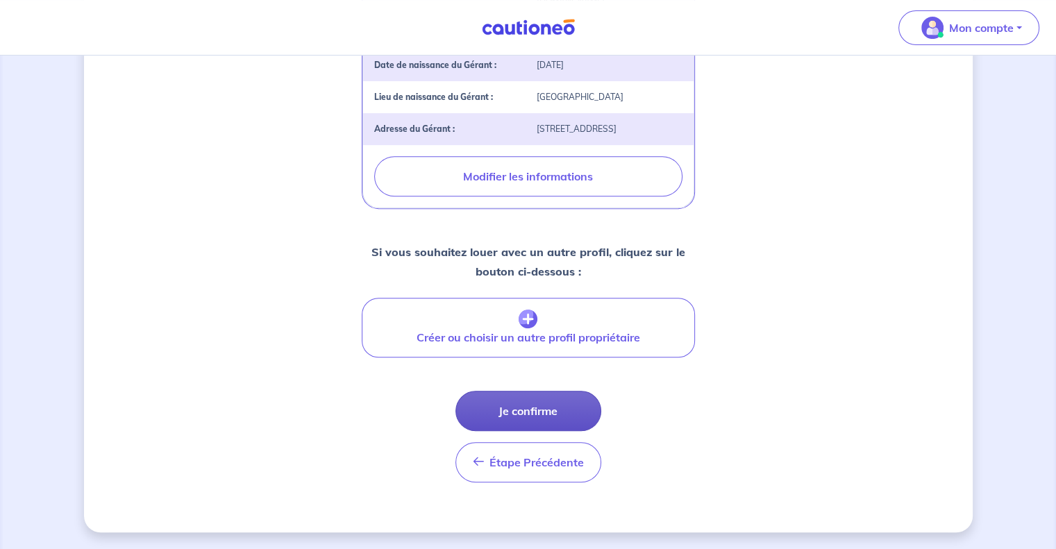
click at [558, 431] on button "Je confirme" at bounding box center [529, 411] width 146 height 40
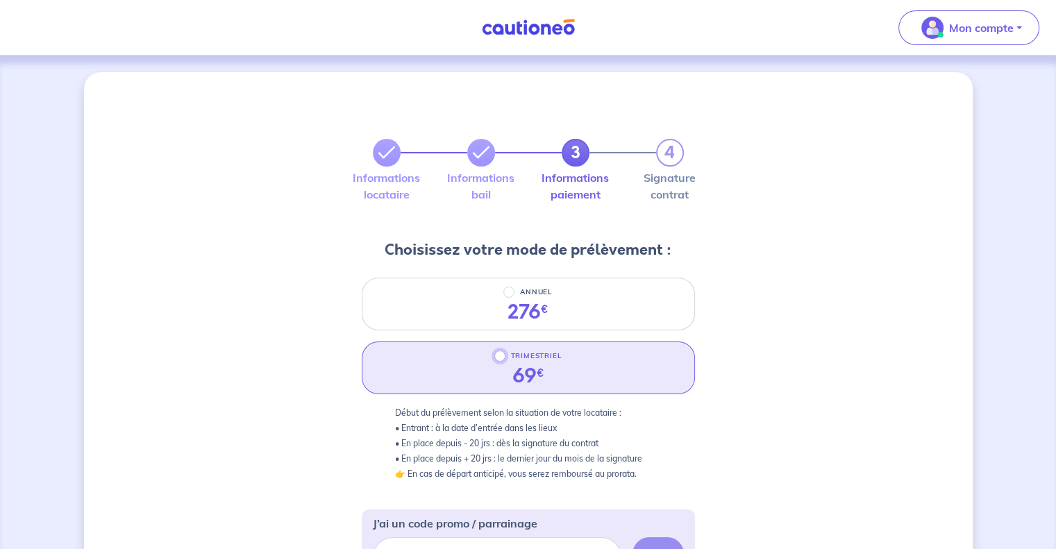
click at [500, 358] on input "TRIMESTRIEL" at bounding box center [499, 356] width 11 height 11
radio input "true"
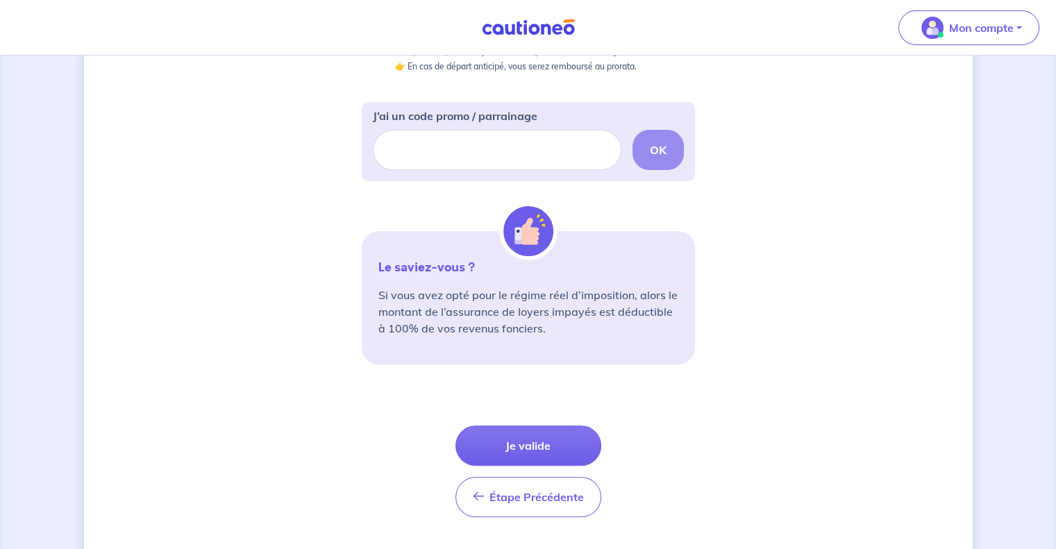
scroll to position [441, 0]
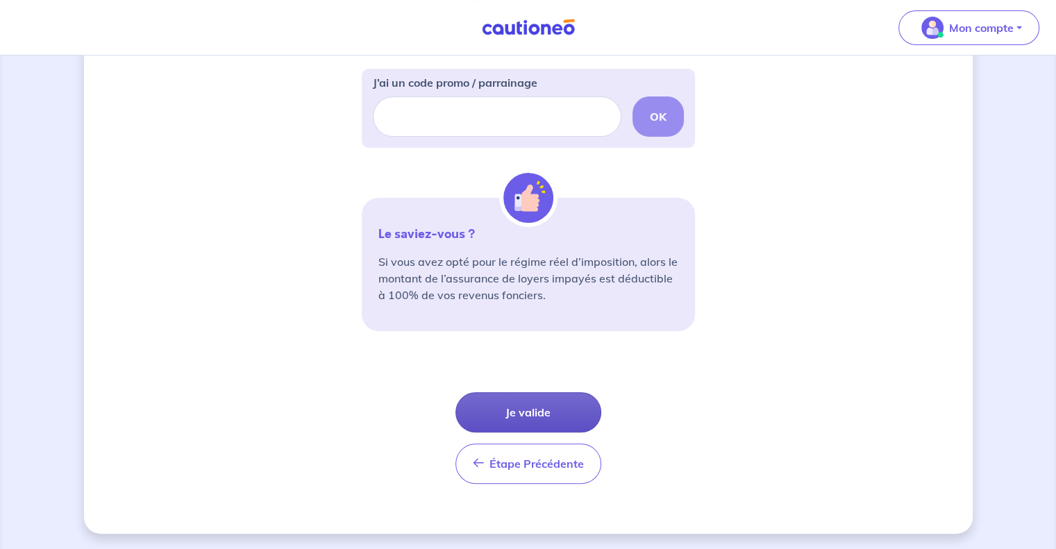
click at [530, 413] on button "Je valide" at bounding box center [529, 412] width 146 height 40
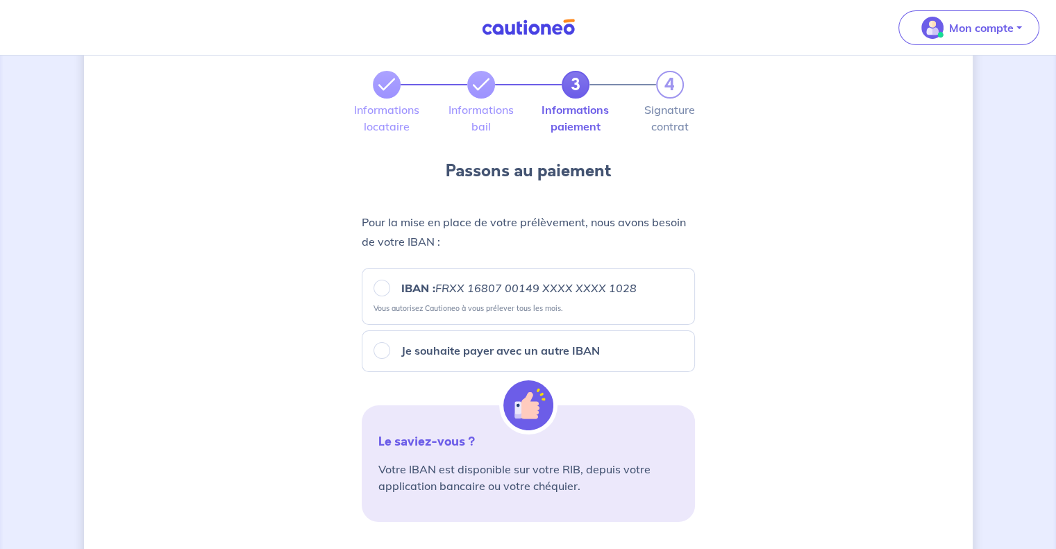
scroll to position [78, 0]
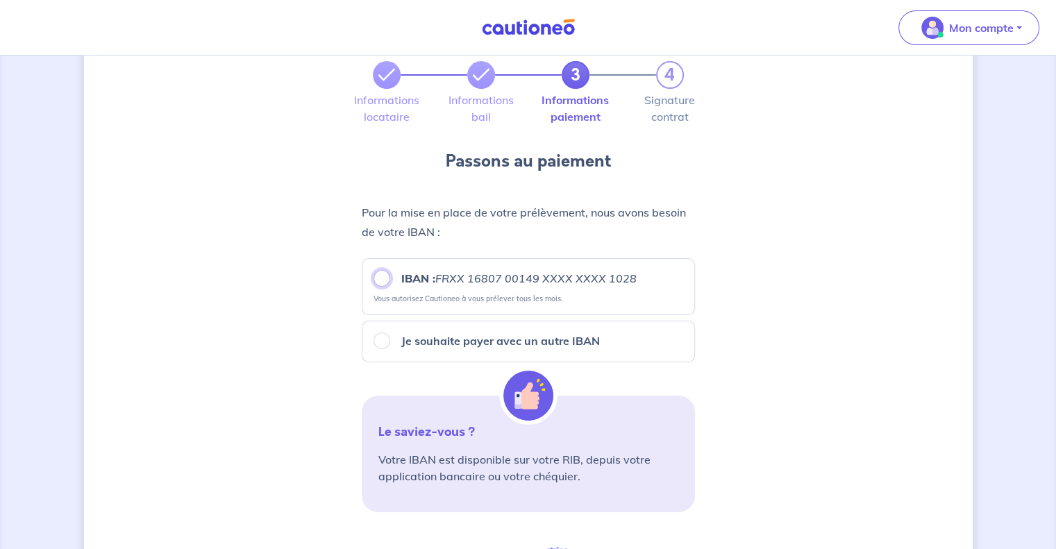
click at [384, 280] on input "IBAN : FRXX 16807 00149 XXXX XXXX 1028" at bounding box center [382, 278] width 17 height 17
radio input "true"
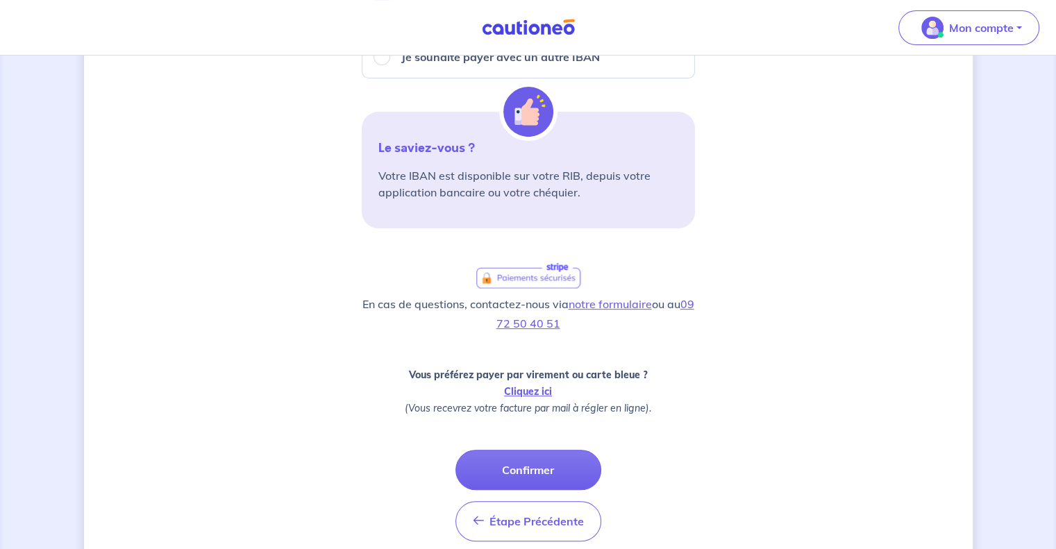
scroll to position [363, 0]
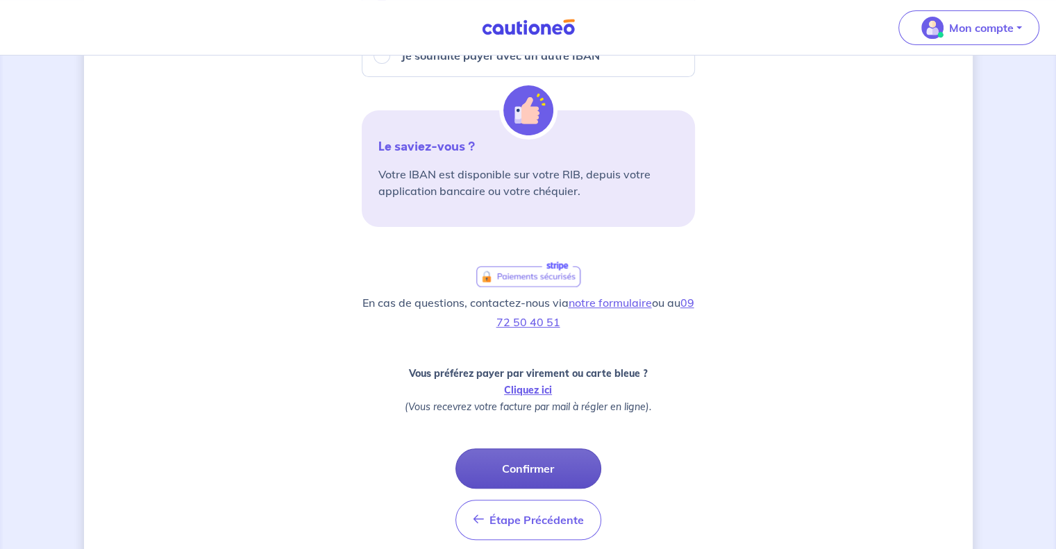
click at [535, 456] on button "Confirmer" at bounding box center [529, 469] width 146 height 40
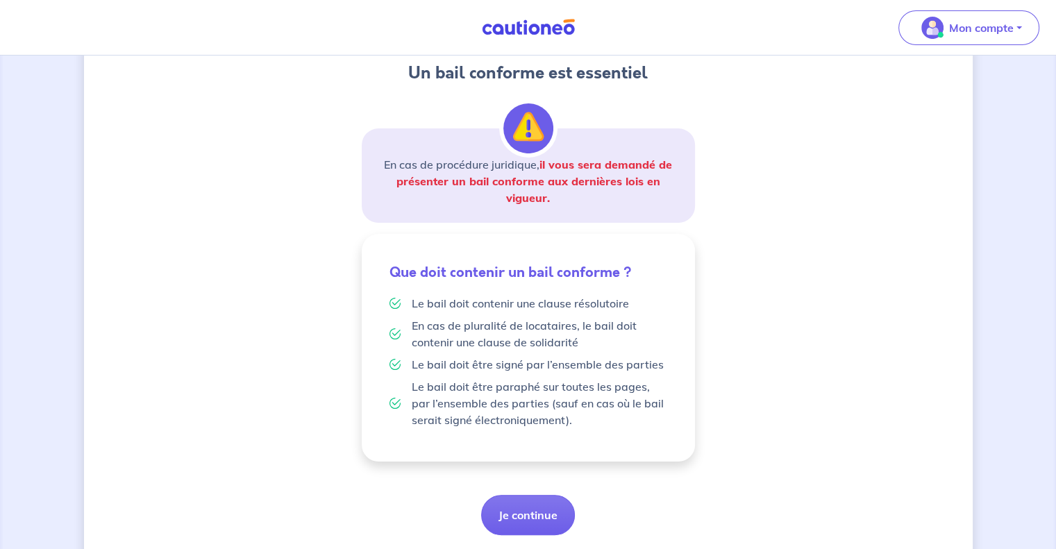
scroll to position [212, 0]
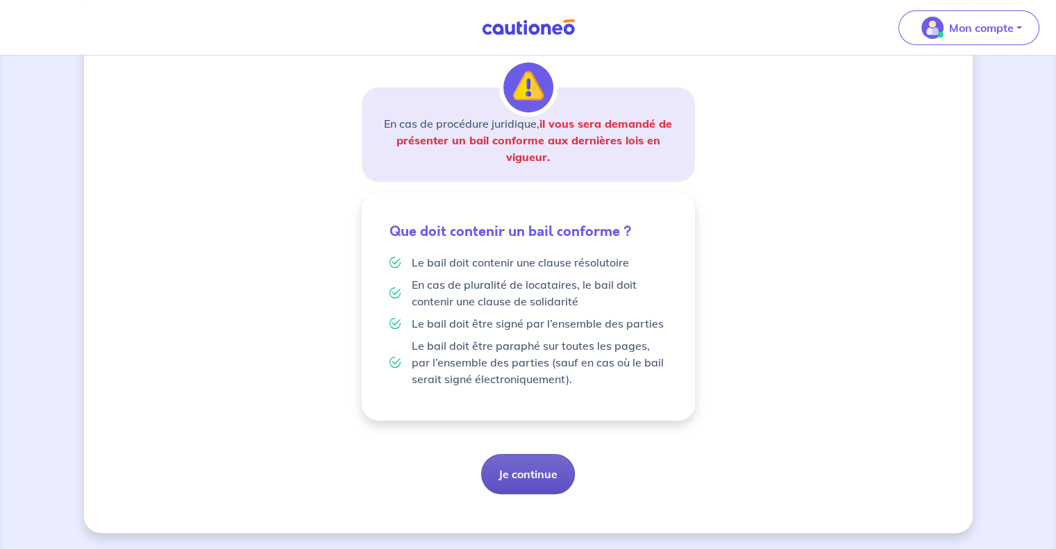
click at [533, 460] on button "Je continue" at bounding box center [528, 474] width 94 height 40
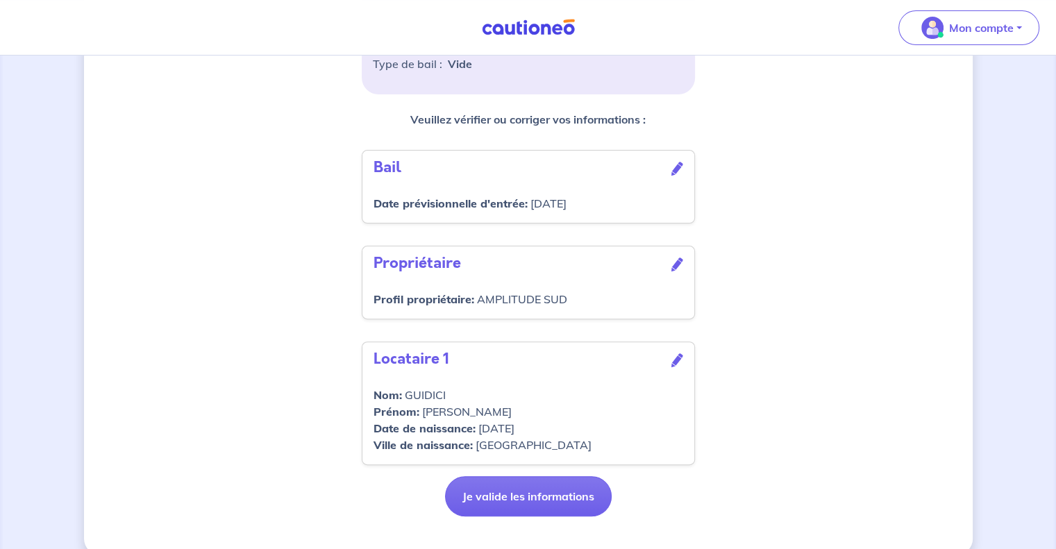
scroll to position [410, 0]
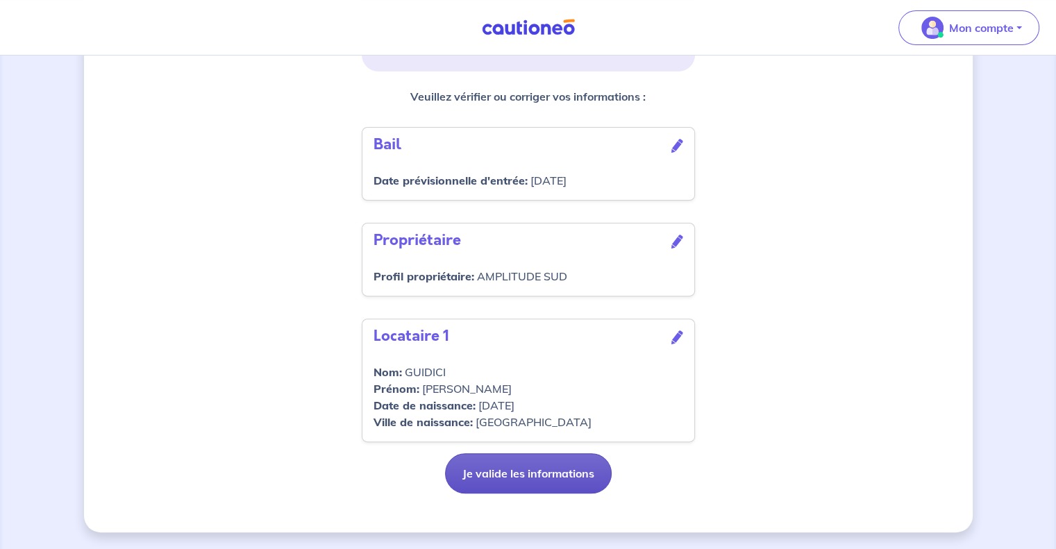
click at [530, 471] on button "Je valide les informations" at bounding box center [528, 473] width 167 height 40
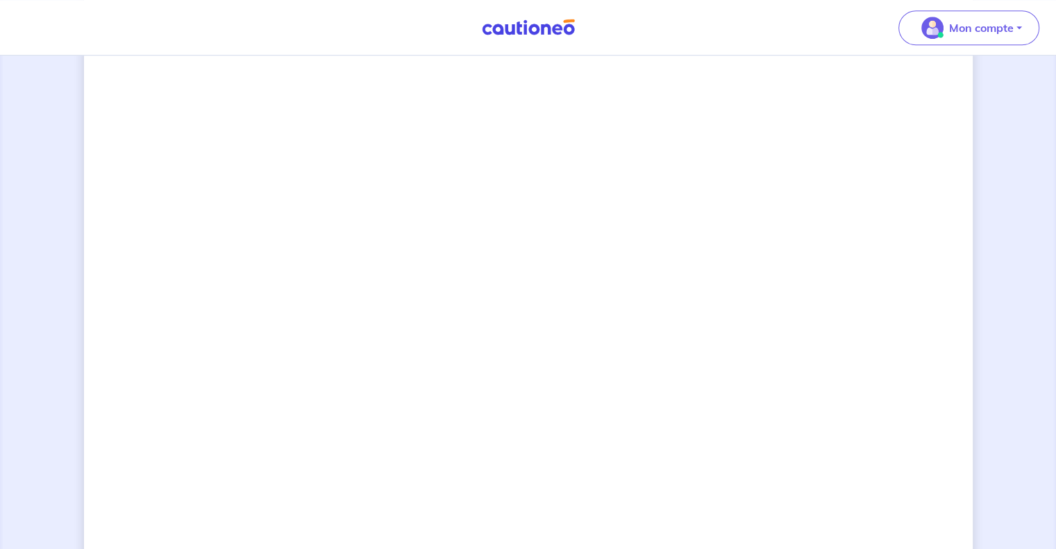
scroll to position [1096, 0]
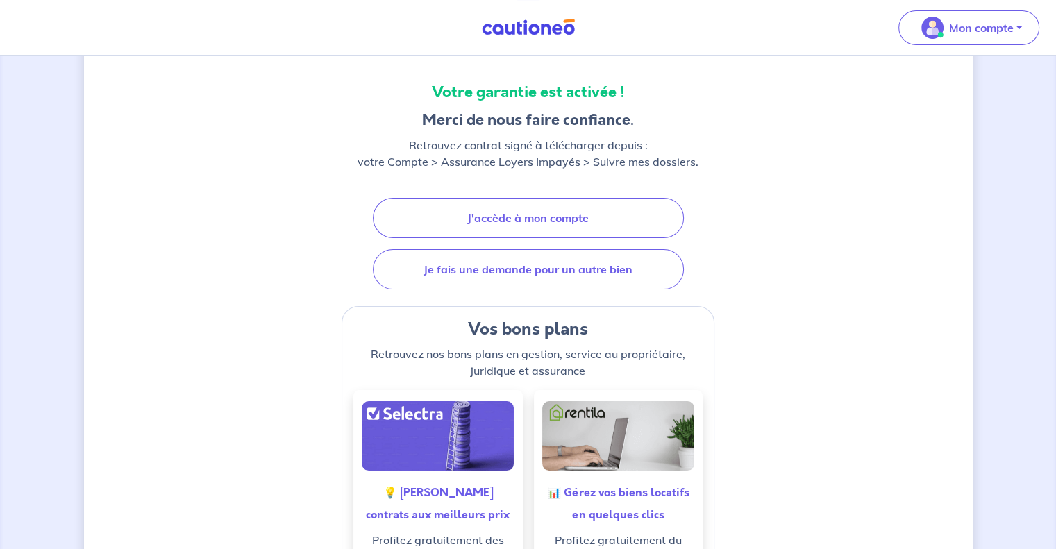
scroll to position [151, 0]
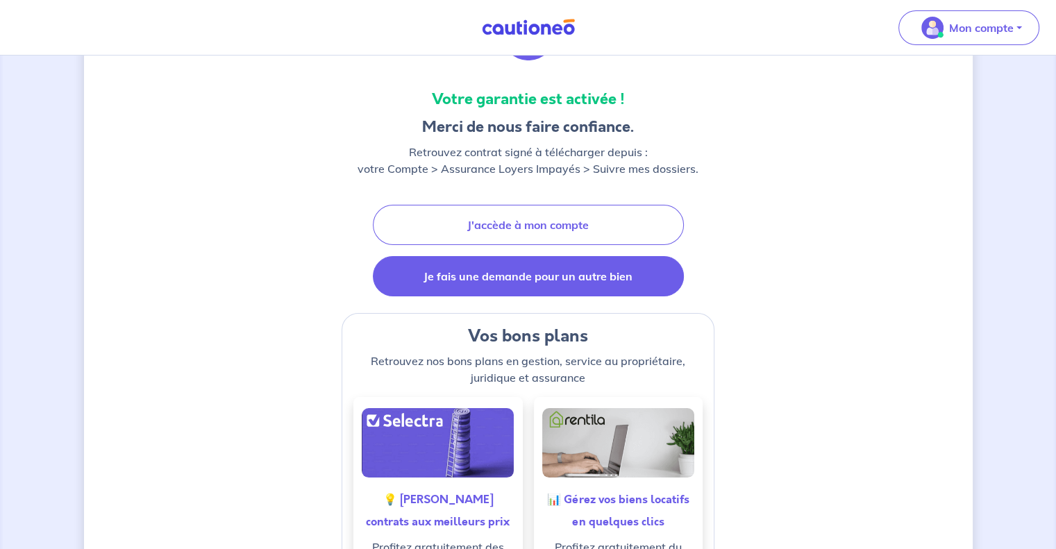
click at [567, 274] on link "Je fais une demande pour un autre bien" at bounding box center [528, 276] width 311 height 40
